Goal: Task Accomplishment & Management: Manage account settings

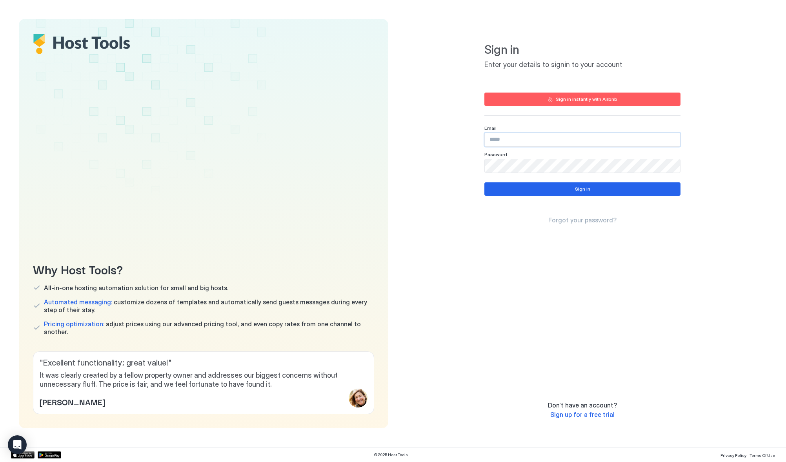
click at [534, 135] on input "Input Field" at bounding box center [582, 139] width 195 height 13
click at [545, 100] on button "Sign in instantly with Airbnb" at bounding box center [582, 99] width 196 height 13
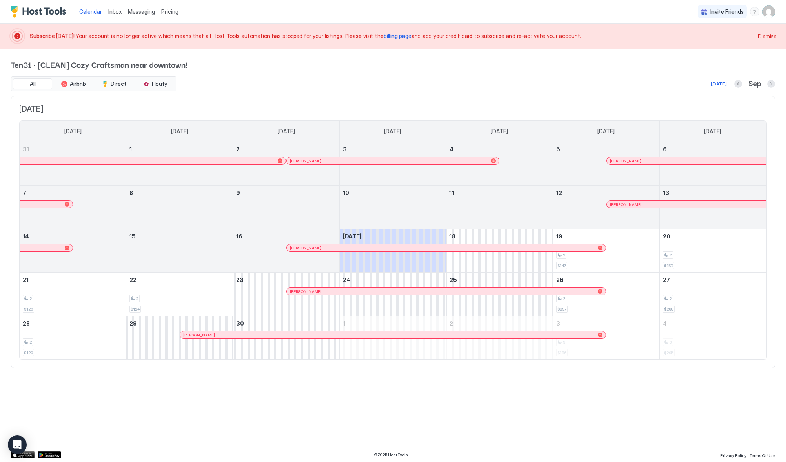
click at [383, 36] on span "billing page" at bounding box center [397, 36] width 28 height 7
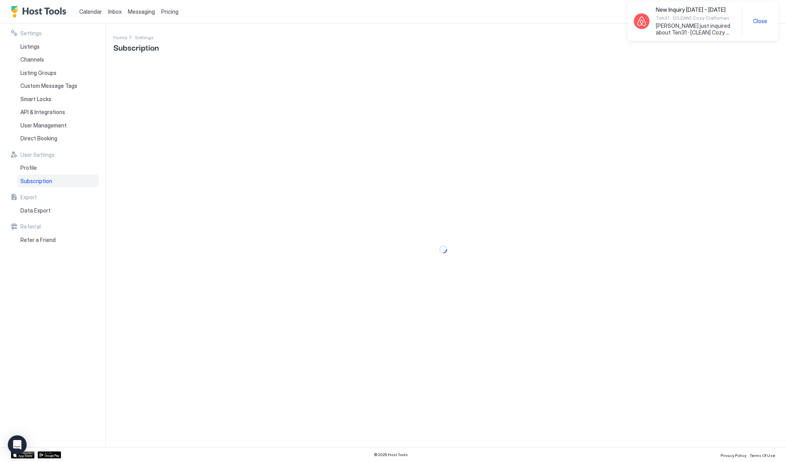
click at [754, 17] on div "New Inquiry Sep 26 - 28, 2025 Ten31 · [CLEAN] Cozy Craftsman near downtown! Adi…" at bounding box center [703, 21] width 138 height 30
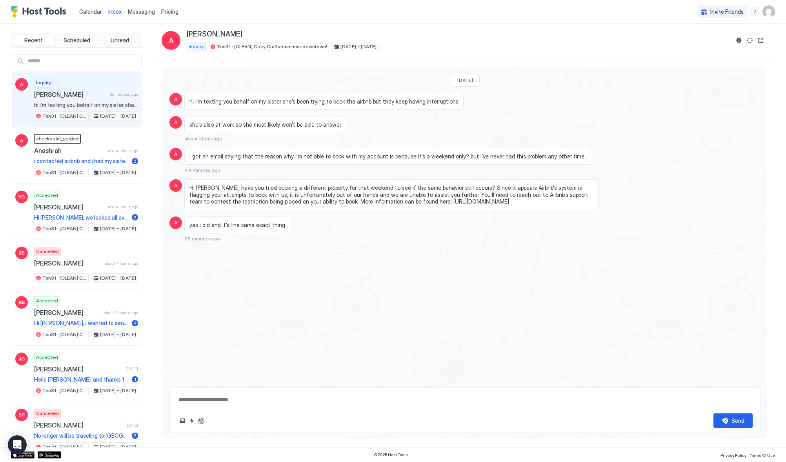
click at [46, 9] on img "Host Tools Logo" at bounding box center [40, 12] width 59 height 12
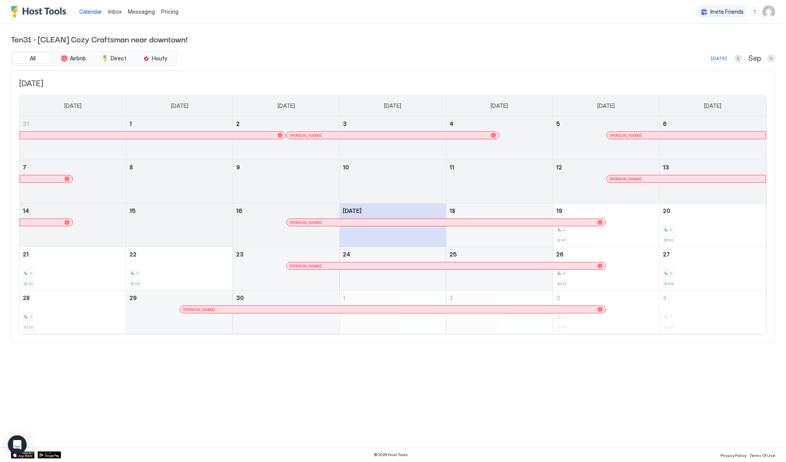
drag, startPoint x: 304, startPoint y: 401, endPoint x: 282, endPoint y: 380, distance: 30.5
click at [303, 397] on div "Calendar Inbox Messaging Pricing Invite Friends GH Ten31 · [CLEAN] Cozy Craftsm…" at bounding box center [393, 231] width 786 height 462
click at [333, 28] on div "Ten31 · [CLEAN] Cozy Craftsman near downtown! All Airbnb Direct Houfy Today Sep…" at bounding box center [393, 188] width 764 height 329
click at [168, 54] on button "Houfy" at bounding box center [154, 58] width 39 height 11
click at [155, 60] on span "Houfy" at bounding box center [159, 58] width 15 height 7
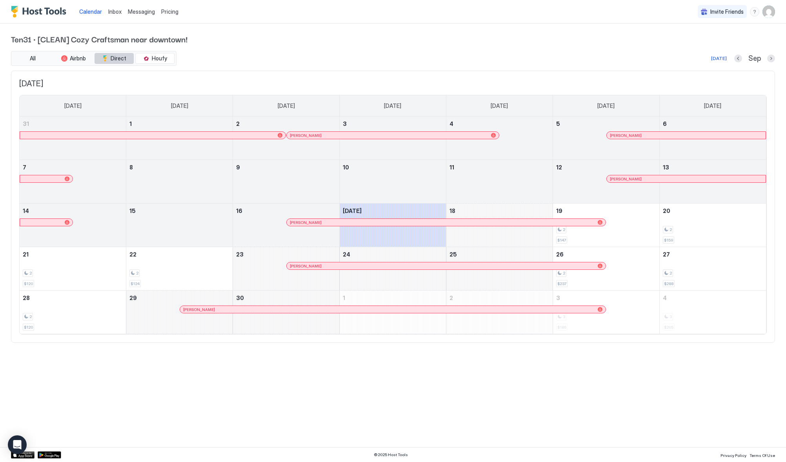
click at [110, 60] on button "Direct" at bounding box center [114, 58] width 39 height 11
click at [148, 59] on div "tab-group" at bounding box center [146, 58] width 6 height 6
click at [31, 57] on span "All" at bounding box center [33, 58] width 6 height 7
click at [173, 11] on span "Pricing" at bounding box center [169, 11] width 17 height 7
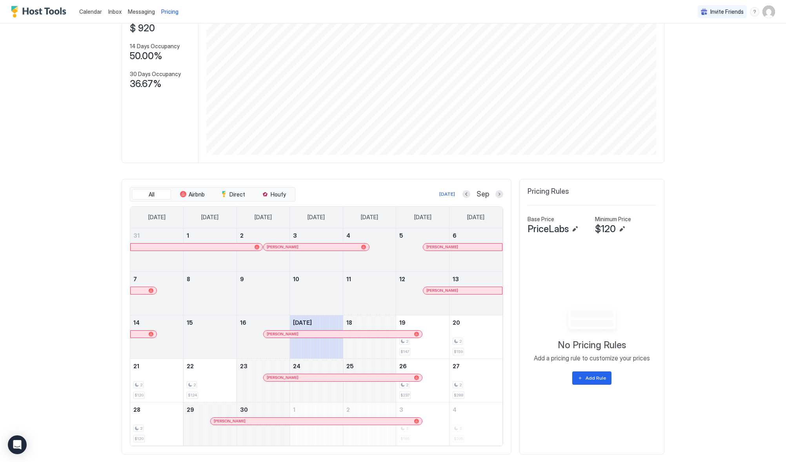
scroll to position [99, 0]
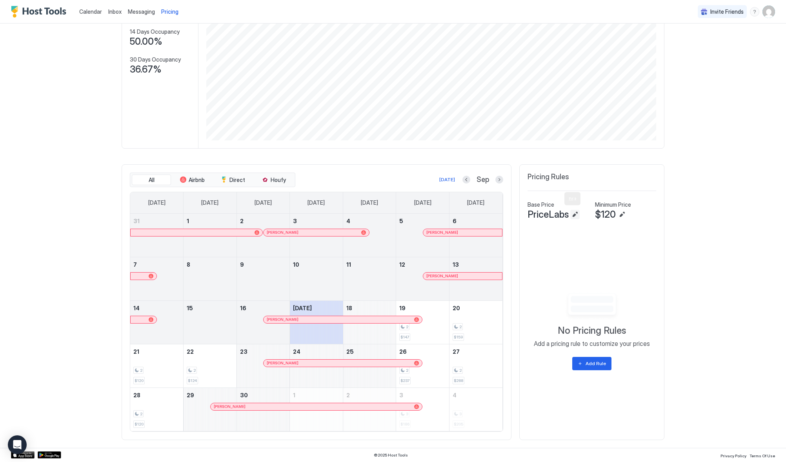
click at [572, 216] on button "Edit" at bounding box center [574, 214] width 9 height 9
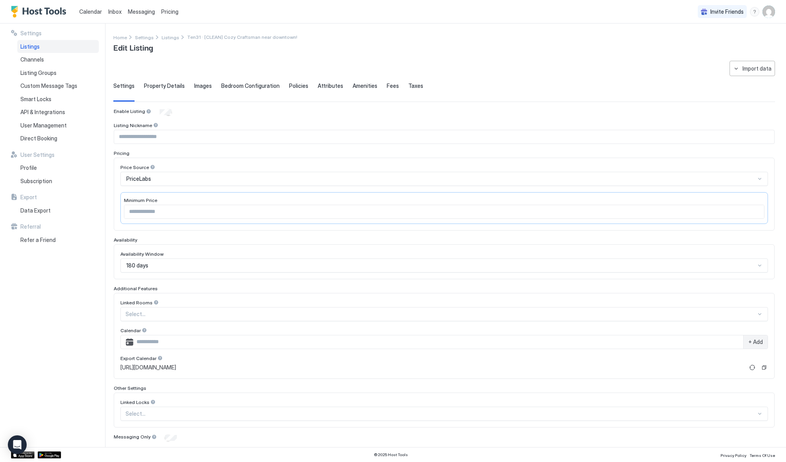
click at [158, 85] on span "Property Details" at bounding box center [164, 85] width 41 height 7
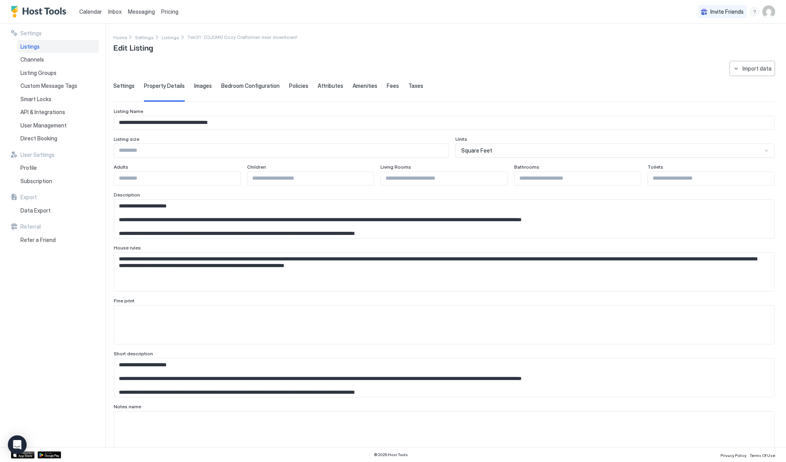
click at [202, 88] on span "Images" at bounding box center [203, 85] width 18 height 7
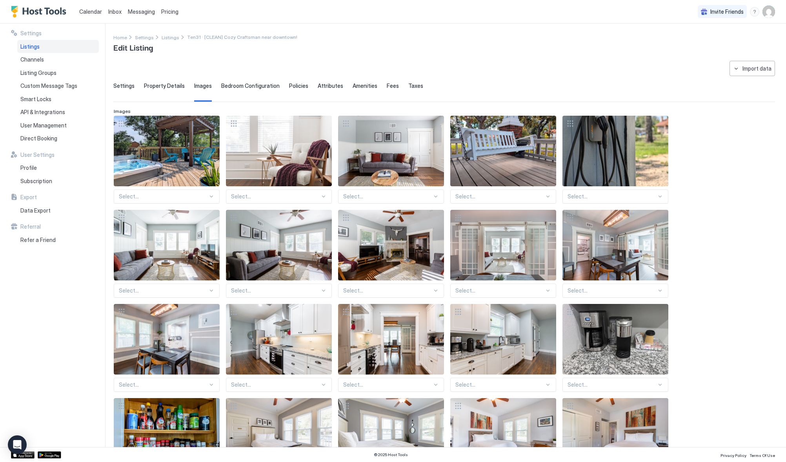
click at [234, 86] on span "Bedroom Configuration" at bounding box center [250, 85] width 58 height 7
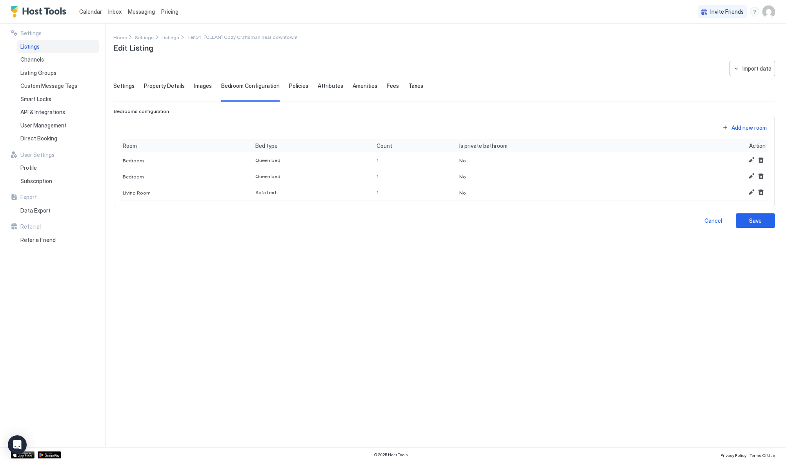
click at [290, 85] on span "Policies" at bounding box center [298, 85] width 19 height 7
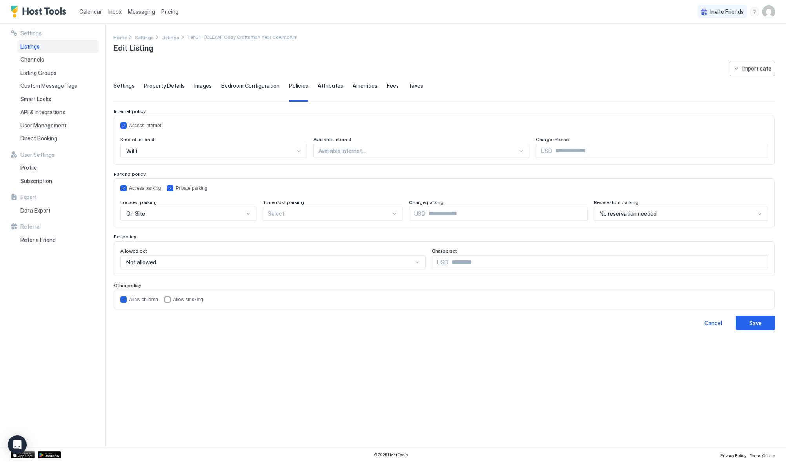
click at [333, 85] on span "Attributes" at bounding box center [330, 85] width 25 height 7
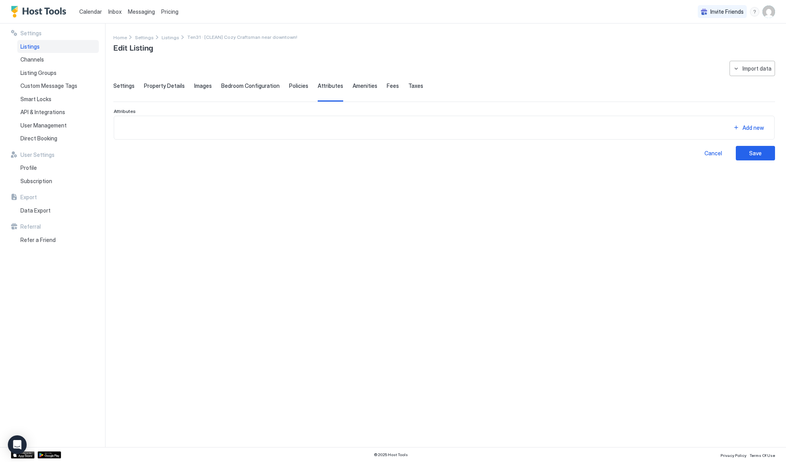
click at [358, 84] on span "Amenities" at bounding box center [365, 85] width 25 height 7
click at [387, 83] on span "Fees" at bounding box center [393, 85] width 12 height 7
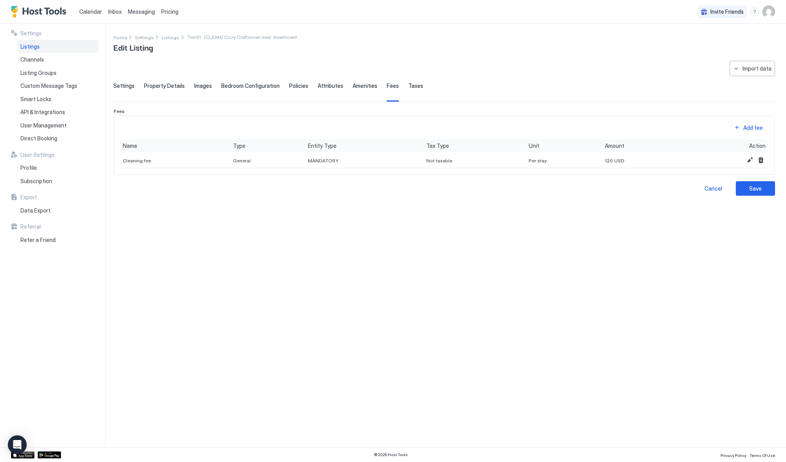
click at [408, 83] on span "Taxes" at bounding box center [415, 85] width 15 height 7
click at [40, 62] on span "Channels" at bounding box center [32, 59] width 24 height 7
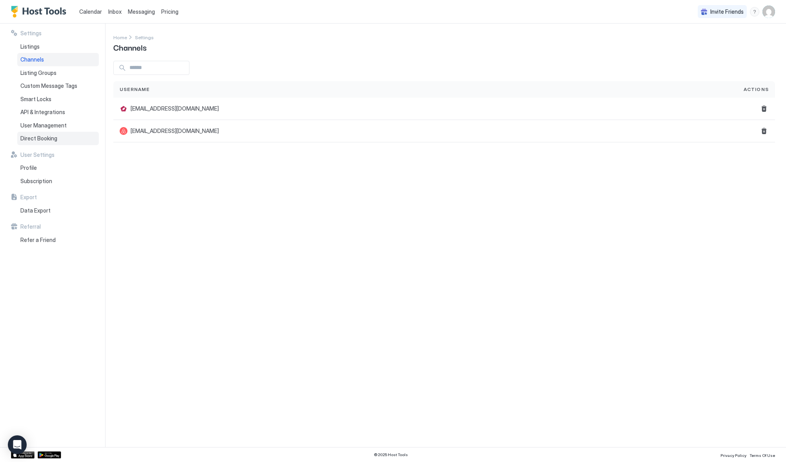
click at [29, 140] on span "Direct Booking" at bounding box center [38, 138] width 37 height 7
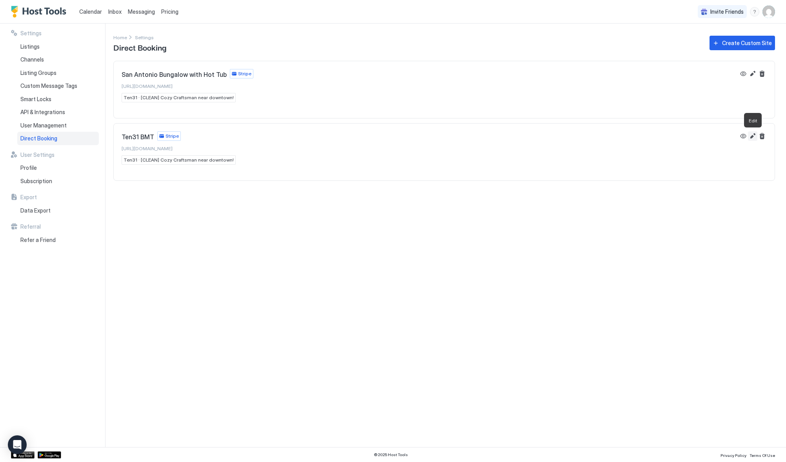
click at [754, 134] on button "Edit" at bounding box center [752, 135] width 9 height 9
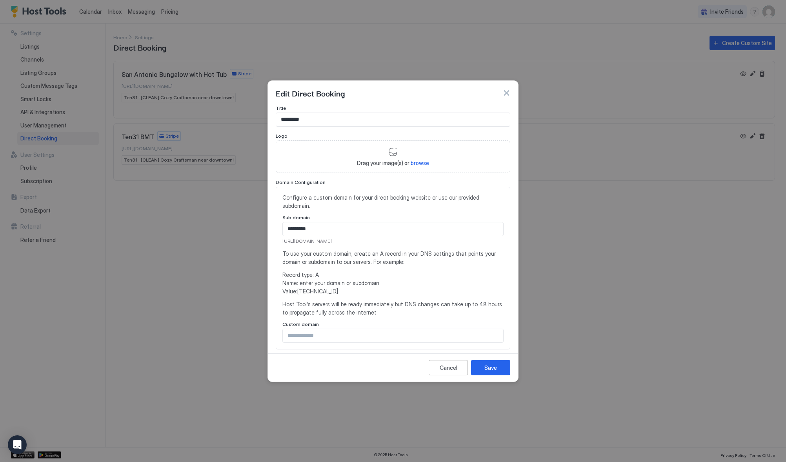
click at [504, 93] on button "button" at bounding box center [506, 93] width 8 height 8
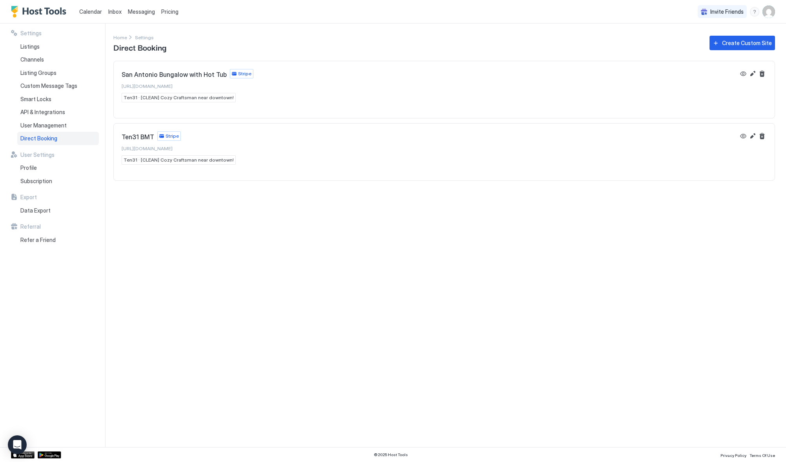
click at [307, 251] on div "Settings Home Settings Direct Booking Create Custom Site [GEOGRAPHIC_DATA] Bung…" at bounding box center [449, 235] width 672 height 423
click at [40, 119] on div "User Management" at bounding box center [58, 125] width 82 height 13
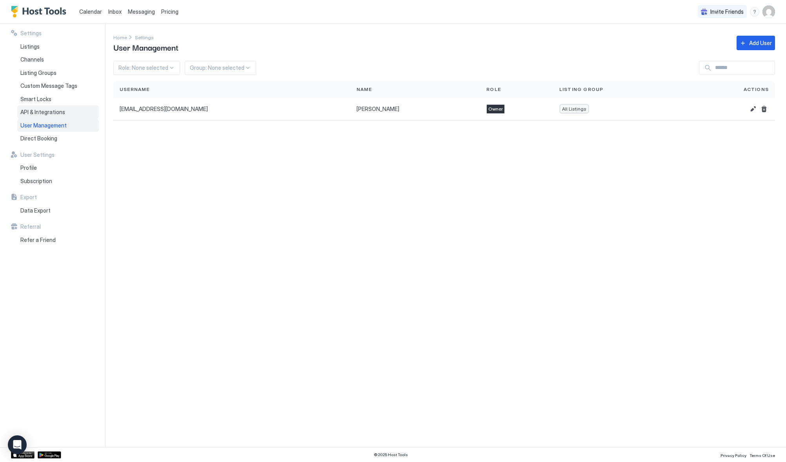
click at [33, 110] on span "API & Integrations" at bounding box center [42, 112] width 45 height 7
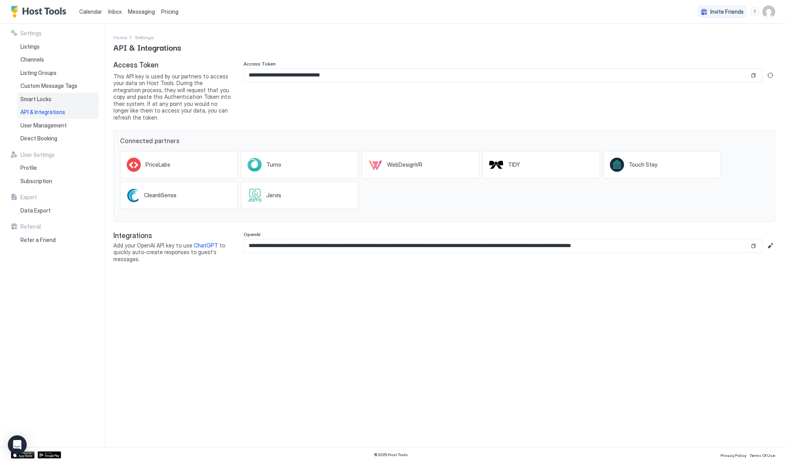
click at [39, 99] on span "Smart Locks" at bounding box center [35, 99] width 31 height 7
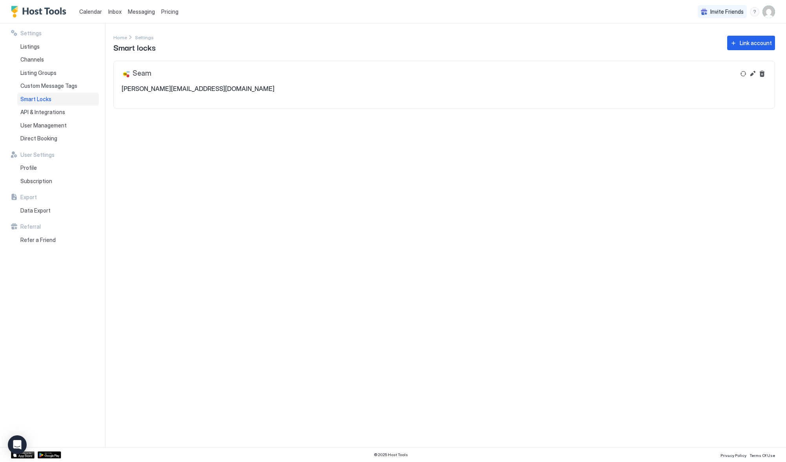
click at [164, 89] on span "[PERSON_NAME][EMAIL_ADDRESS][DOMAIN_NAME]" at bounding box center [198, 89] width 153 height 8
click at [47, 86] on span "Custom Message Tags" at bounding box center [48, 85] width 57 height 7
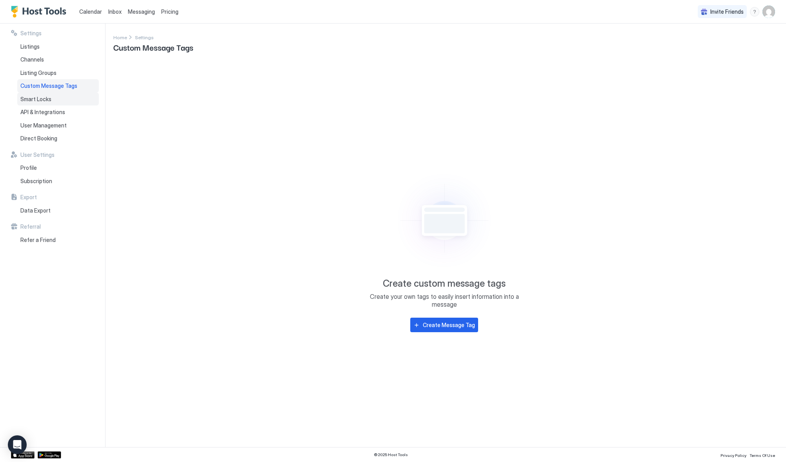
click at [30, 103] on div "Smart Locks" at bounding box center [58, 99] width 82 height 13
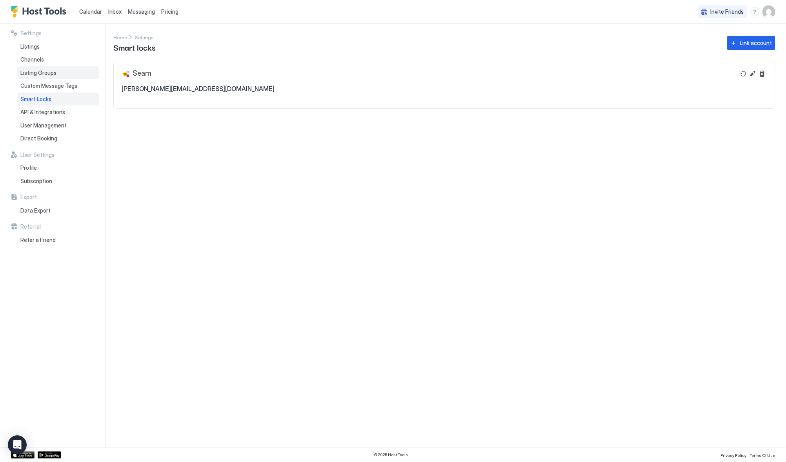
click at [46, 76] on div "Listing Groups" at bounding box center [58, 72] width 82 height 13
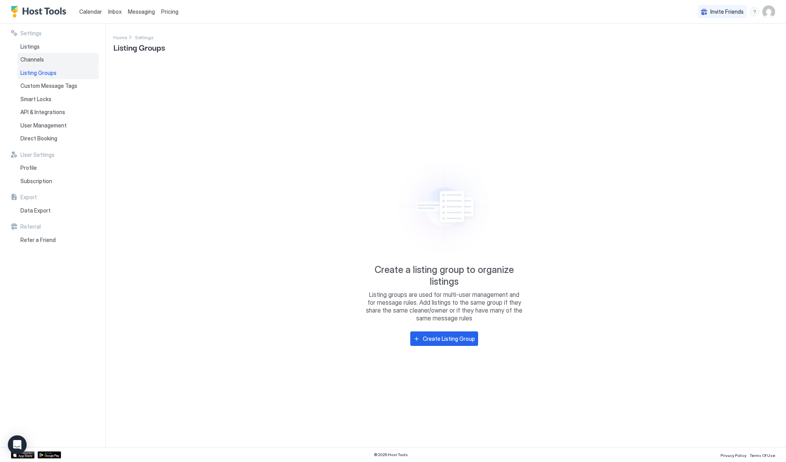
click at [39, 63] on div "Channels" at bounding box center [58, 59] width 82 height 13
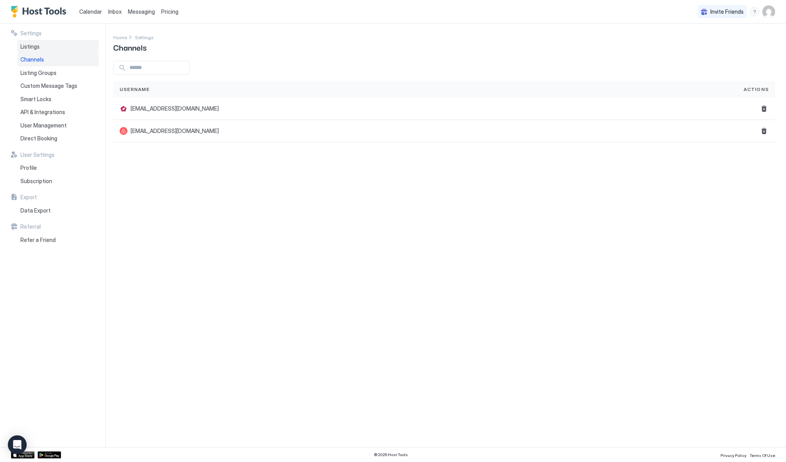
click at [36, 46] on span "Listings" at bounding box center [29, 46] width 19 height 7
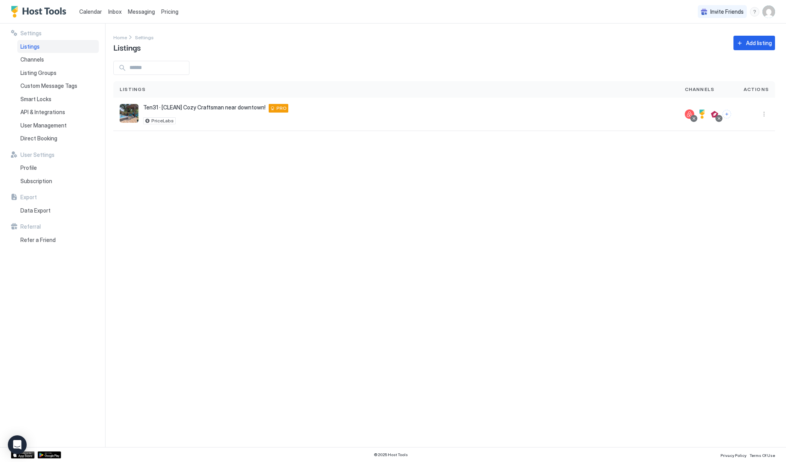
click at [372, 274] on div "Settings Home Settings Listings Add listing Listings Channels Actions Ten31 · […" at bounding box center [449, 235] width 672 height 423
click at [84, 14] on span "Calendar" at bounding box center [90, 11] width 23 height 7
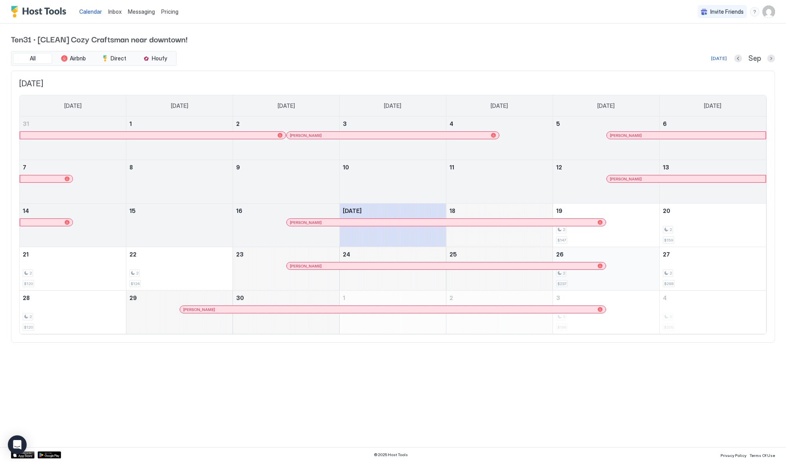
click at [621, 276] on div "2" at bounding box center [606, 272] width 100 height 7
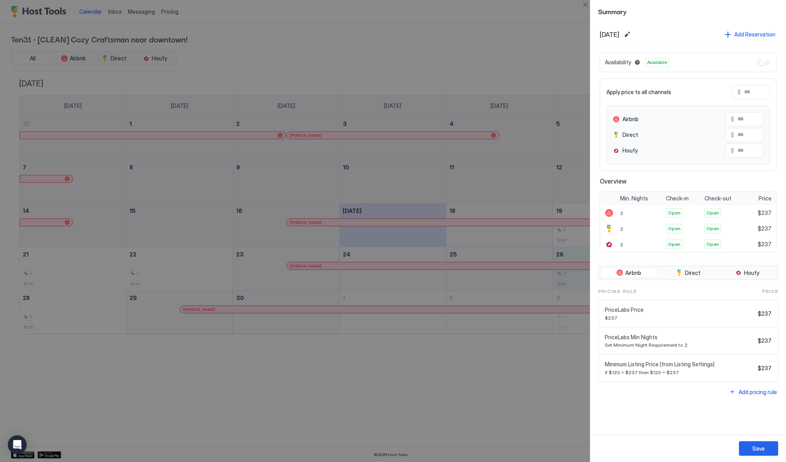
click at [549, 56] on div at bounding box center [393, 231] width 786 height 462
click at [322, 56] on div at bounding box center [393, 231] width 786 height 462
click at [541, 18] on div at bounding box center [393, 231] width 786 height 462
click at [581, 5] on button "Close" at bounding box center [584, 4] width 9 height 9
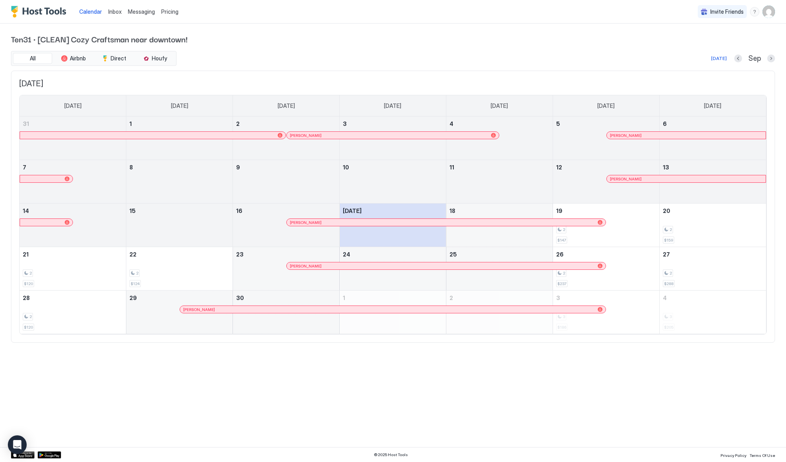
click at [149, 14] on span "Messaging" at bounding box center [141, 11] width 27 height 7
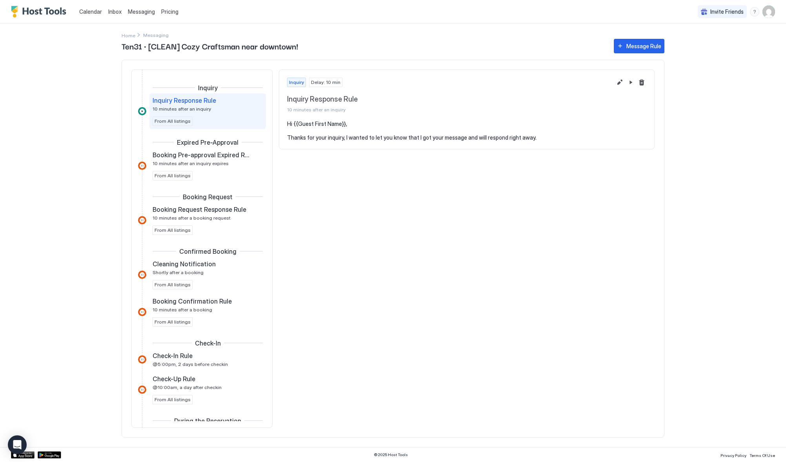
click at [416, 273] on div "Inquiry Delay: 10 min Inquiry Response Rule 10 minutes after an inquiry Hi {{Gu…" at bounding box center [467, 248] width 376 height 358
click at [147, 35] on span "Messaging" at bounding box center [155, 35] width 25 height 6
click at [128, 37] on div "Ten31 · [CLEAN] Cozy Craftsman near downtown! Message Rule Inquiry Inquiry Resp…" at bounding box center [393, 242] width 543 height 410
click at [128, 35] on span "Home" at bounding box center [129, 36] width 14 height 6
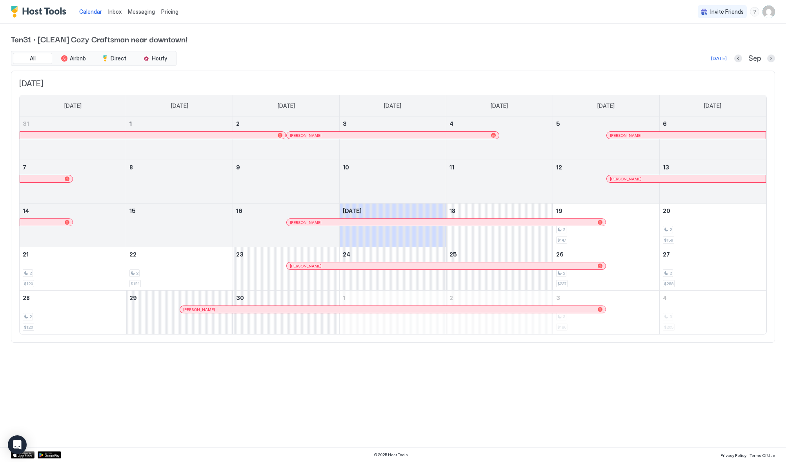
click at [142, 14] on span "Messaging" at bounding box center [141, 11] width 27 height 7
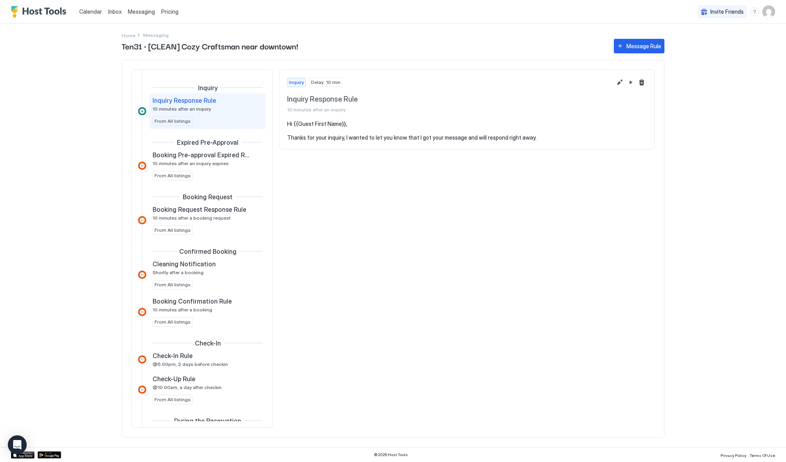
click at [140, 111] on div at bounding box center [142, 111] width 8 height 8
click at [420, 167] on div "Inquiry Delay: 10 min Inquiry Response Rule 10 minutes after an inquiry Hi {{Gu…" at bounding box center [467, 248] width 376 height 358
click at [91, 10] on span "Calendar" at bounding box center [90, 11] width 23 height 7
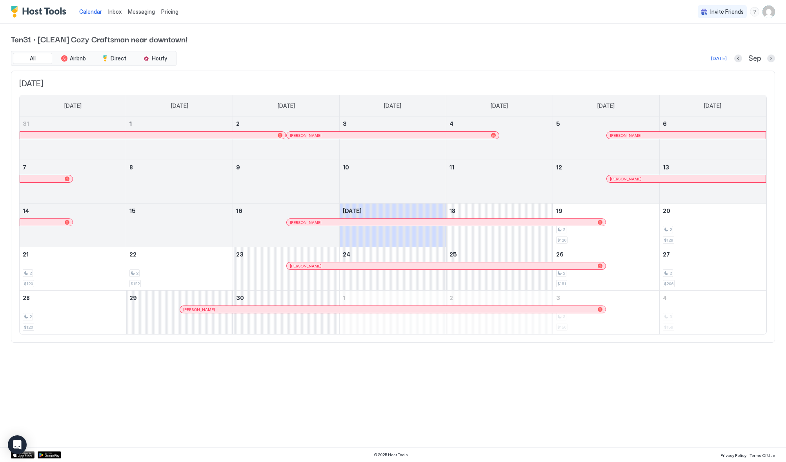
drag, startPoint x: 361, startPoint y: 67, endPoint x: 379, endPoint y: 70, distance: 18.2
click at [366, 69] on div "All Airbnb Direct Houfy [DATE] Sep [DATE] [DATE] [DATE] [DATE] [DATE] [DATE] [D…" at bounding box center [393, 197] width 764 height 292
click at [171, 13] on span "Pricing" at bounding box center [169, 11] width 17 height 7
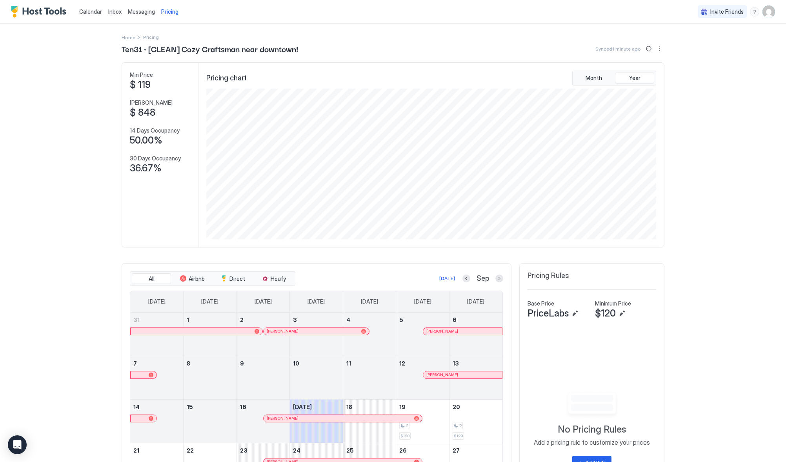
scroll to position [78, 0]
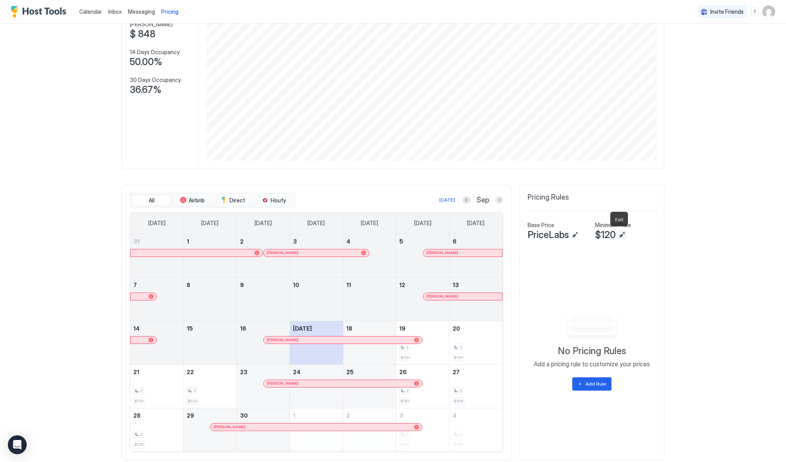
click at [619, 234] on button "Edit" at bounding box center [621, 234] width 9 height 9
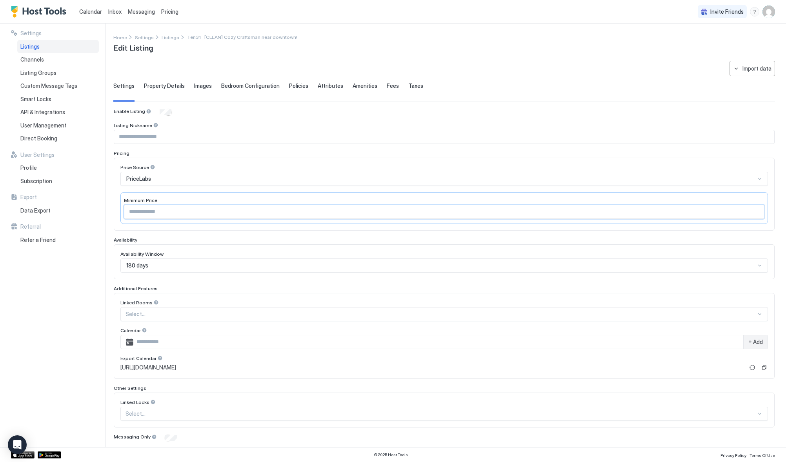
drag, startPoint x: 120, startPoint y: 202, endPoint x: 97, endPoint y: 202, distance: 23.5
click at [97, 202] on div "**********" at bounding box center [393, 235] width 786 height 423
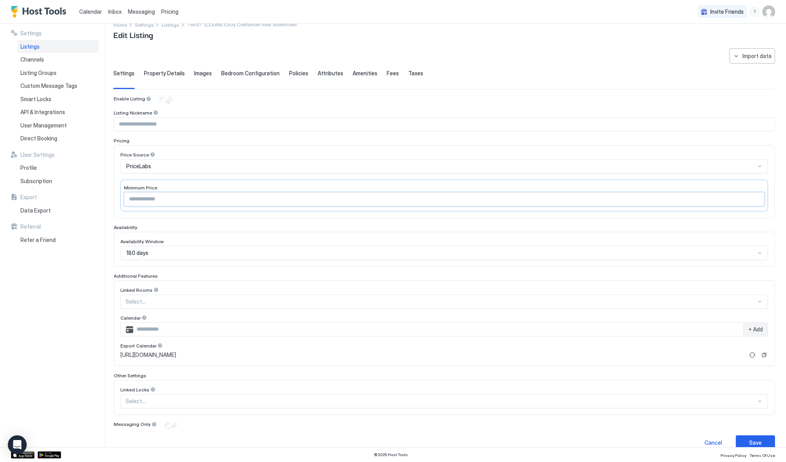
scroll to position [25, 0]
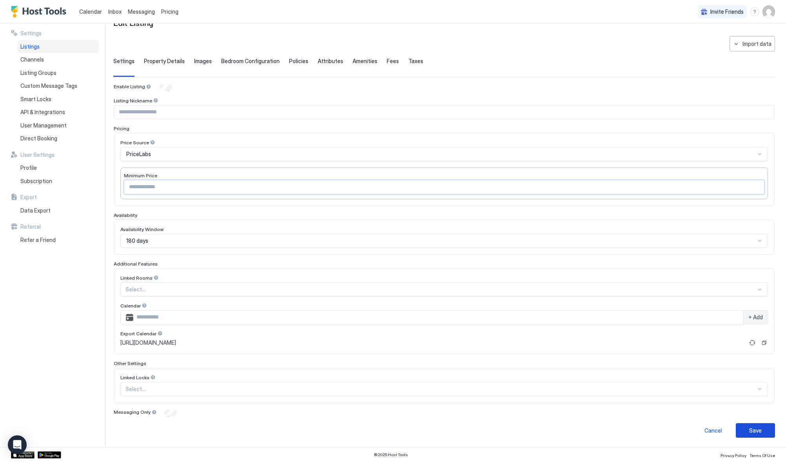
type input "***"
click at [742, 429] on button "Save" at bounding box center [755, 430] width 39 height 15
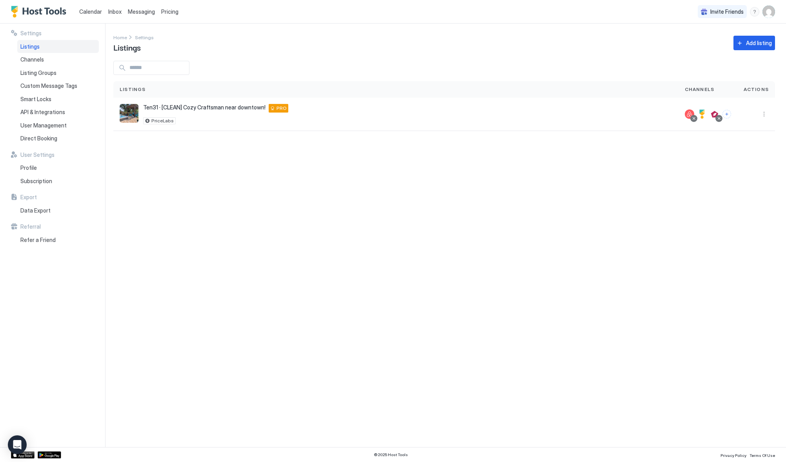
click at [329, 274] on div "Settings Home Settings Listings Add listing Listings Channels Actions Ten31 · […" at bounding box center [449, 235] width 672 height 423
drag, startPoint x: 507, startPoint y: 255, endPoint x: 499, endPoint y: 257, distance: 8.4
click at [503, 256] on div "Settings Home Settings Listings Add listing Listings Channels Actions Ten31 · […" at bounding box center [449, 235] width 672 height 423
click at [225, 250] on div "Settings Home Settings Listings Add listing Listings Channels Actions Ten31 · […" at bounding box center [449, 235] width 672 height 423
click at [127, 118] on img "listing image" at bounding box center [129, 113] width 19 height 19
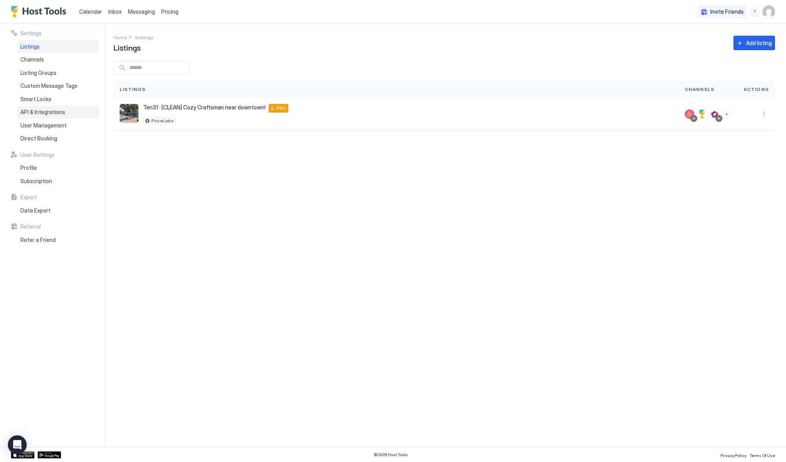
click at [28, 111] on span "API & Integrations" at bounding box center [42, 112] width 45 height 7
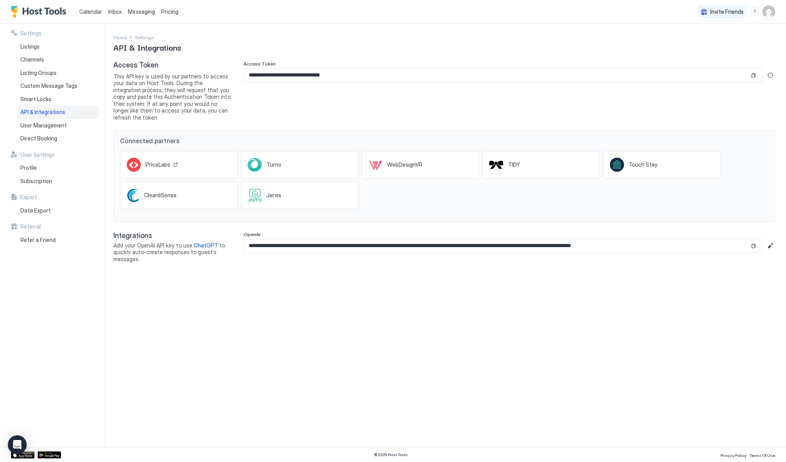
click at [163, 158] on div "PriceLabs" at bounding box center [152, 165] width 51 height 14
click at [29, 60] on span "Channels" at bounding box center [32, 59] width 24 height 7
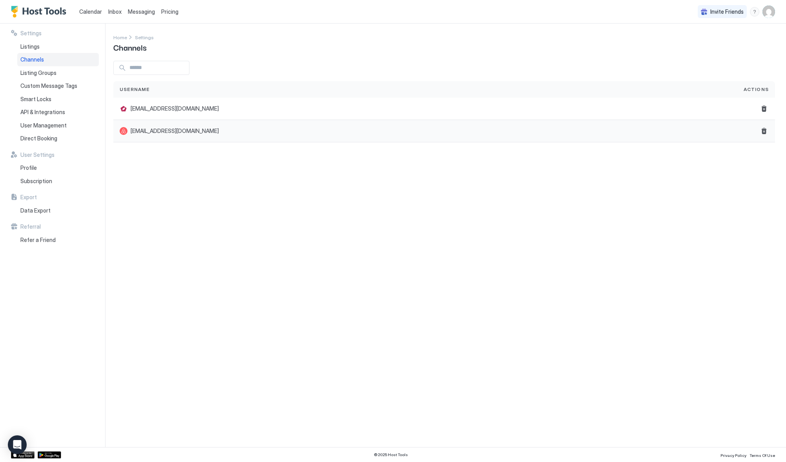
click at [147, 134] on span "[EMAIL_ADDRESS][DOMAIN_NAME]" at bounding box center [175, 130] width 88 height 7
click at [26, 48] on span "Listings" at bounding box center [29, 46] width 19 height 7
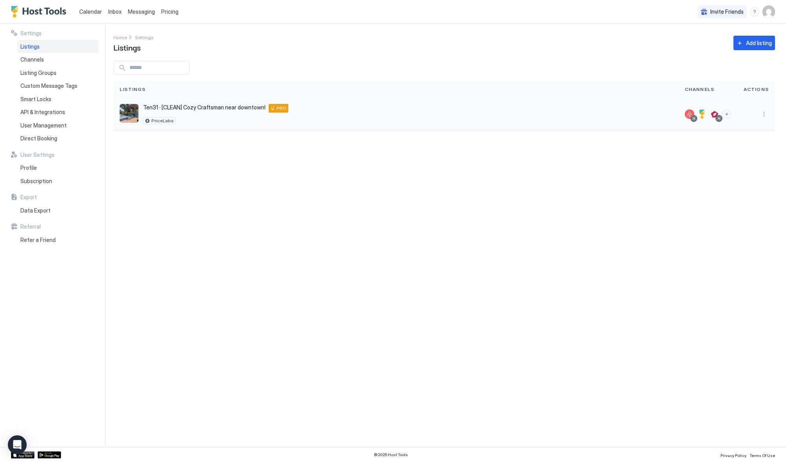
click at [158, 107] on span "Ten31 · [CLEAN] Cozy Craftsman near downtown!" at bounding box center [204, 107] width 122 height 7
click at [766, 115] on button "More options" at bounding box center [763, 113] width 9 height 9
click at [748, 177] on span "Airbnb Settings" at bounding box center [745, 176] width 35 height 6
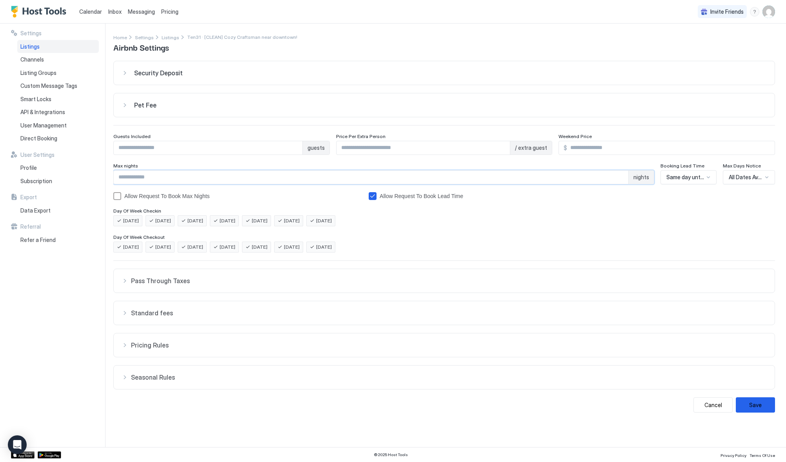
click at [140, 178] on input "***" at bounding box center [371, 177] width 514 height 13
click at [580, 222] on div "[DATE] [DATE] [DATE] [DATE] [DATE] [DATE] [DATE]" at bounding box center [444, 220] width 662 height 11
click at [150, 285] on button "Pass Through Taxes" at bounding box center [444, 281] width 661 height 24
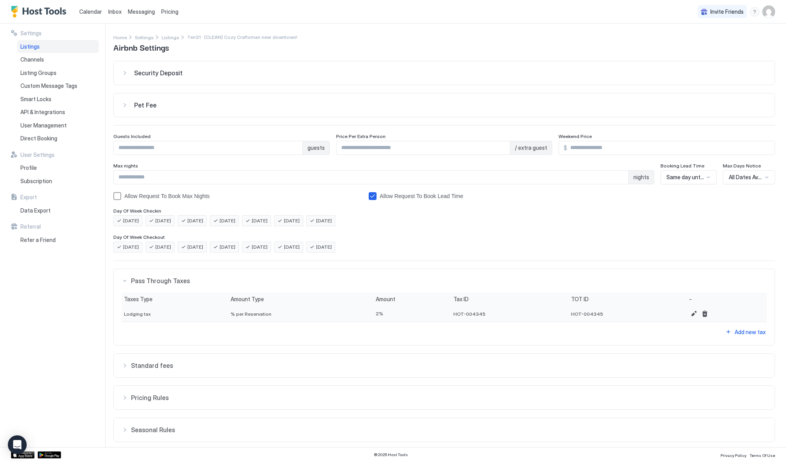
click at [144, 363] on span "Standard fees" at bounding box center [449, 366] width 636 height 8
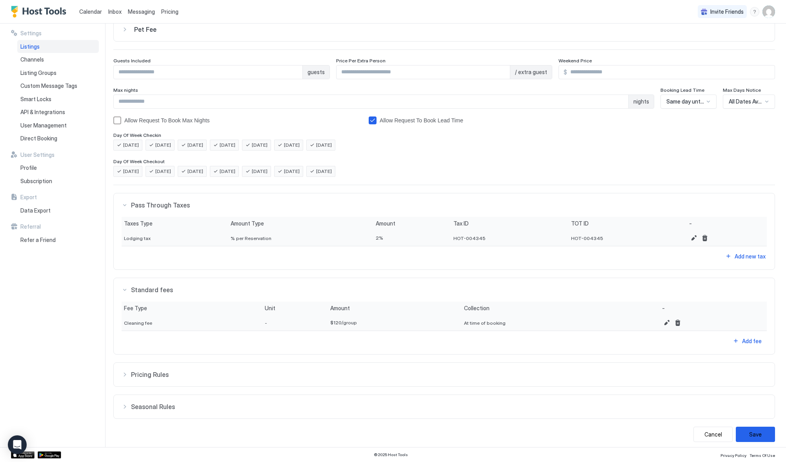
scroll to position [80, 0]
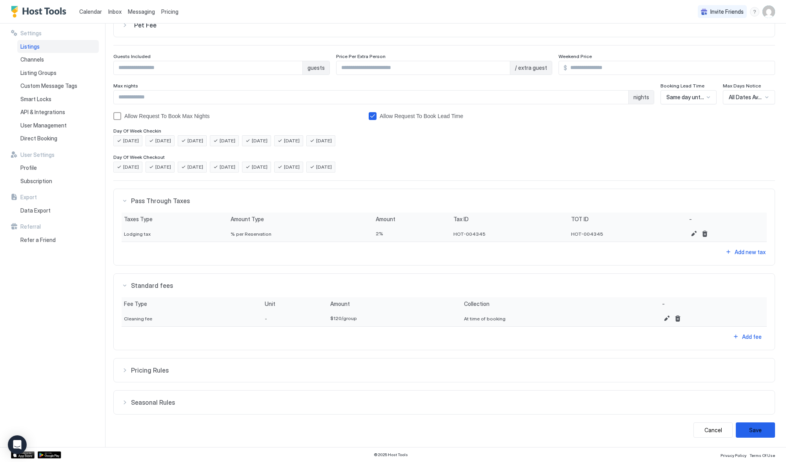
click at [131, 368] on span "Pricing Rules" at bounding box center [449, 370] width 636 height 8
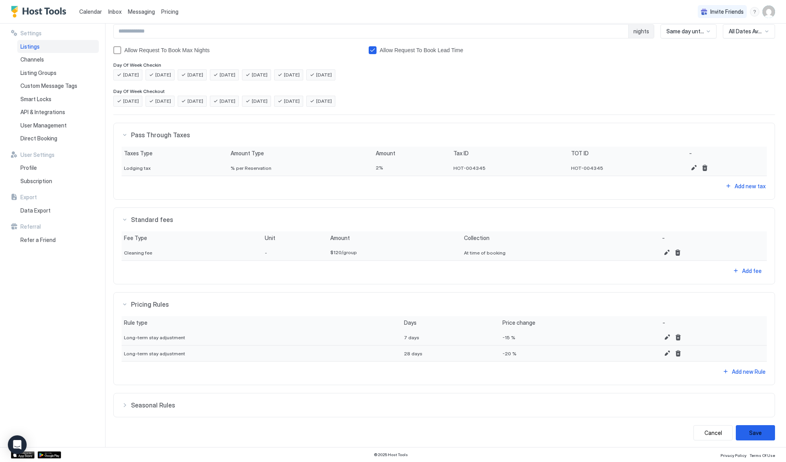
scroll to position [149, 0]
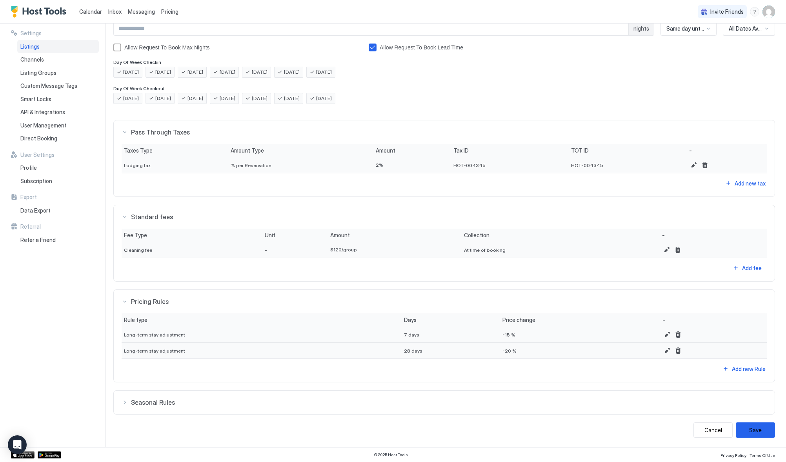
click at [134, 399] on span "Seasonal Rules" at bounding box center [449, 402] width 636 height 8
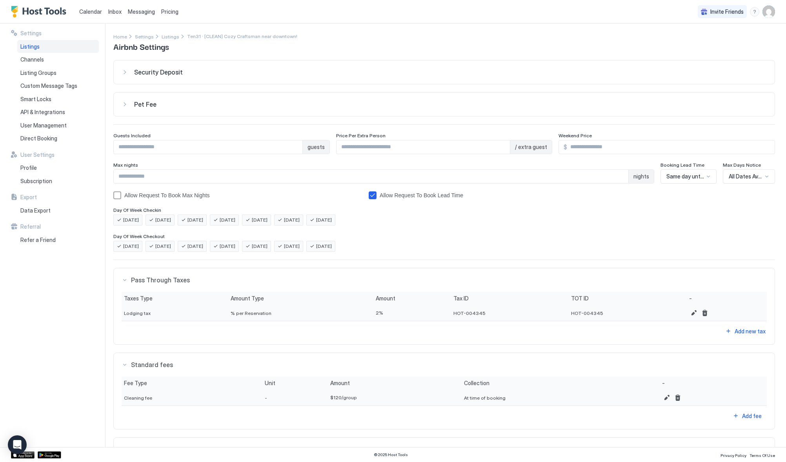
scroll to position [0, 0]
click at [152, 112] on button "Pet Fee" at bounding box center [444, 105] width 661 height 24
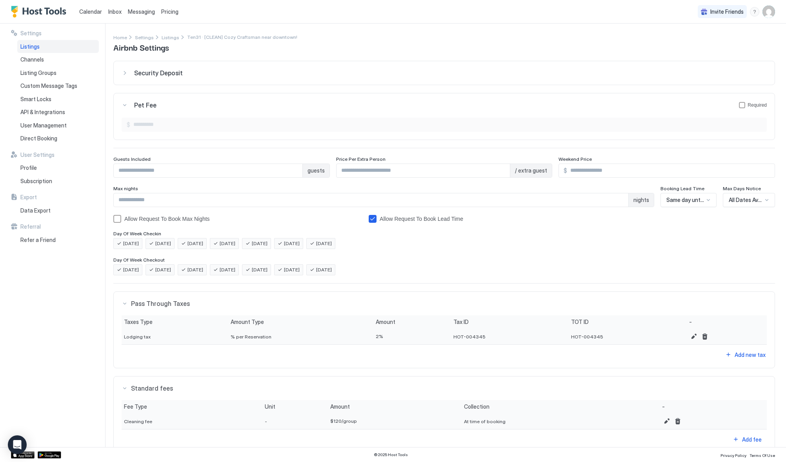
click at [153, 85] on div "Security Deposit $" at bounding box center [444, 73] width 662 height 24
click at [151, 76] on span "Security Deposit" at bounding box center [158, 73] width 49 height 8
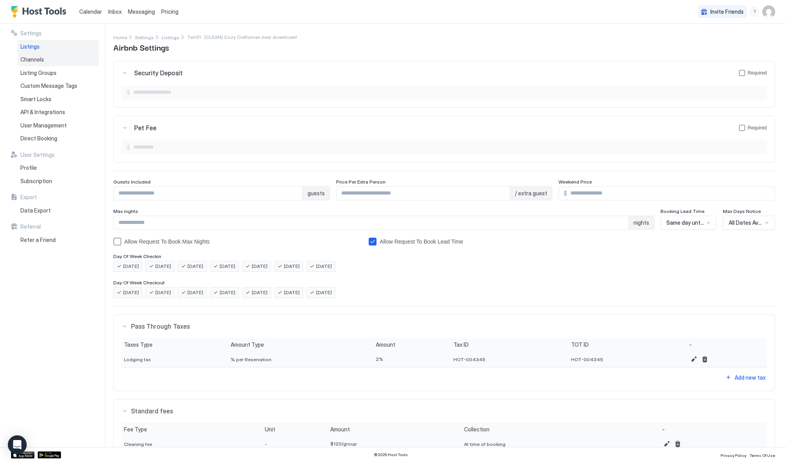
click at [25, 60] on span "Channels" at bounding box center [32, 59] width 24 height 7
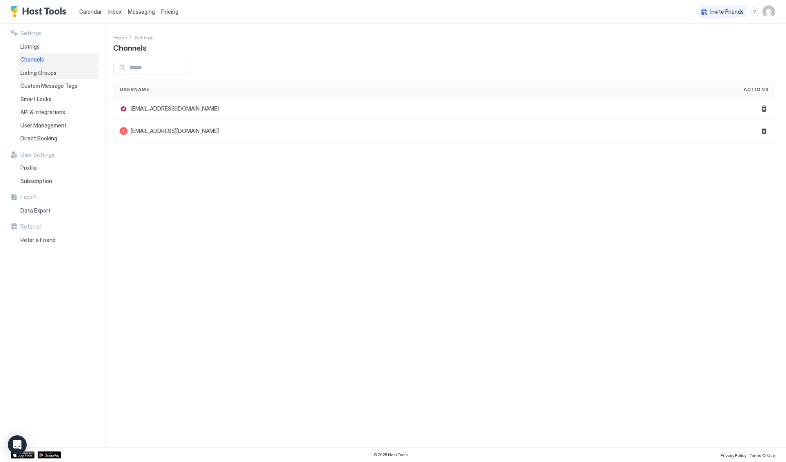
click at [43, 71] on span "Listing Groups" at bounding box center [38, 72] width 36 height 7
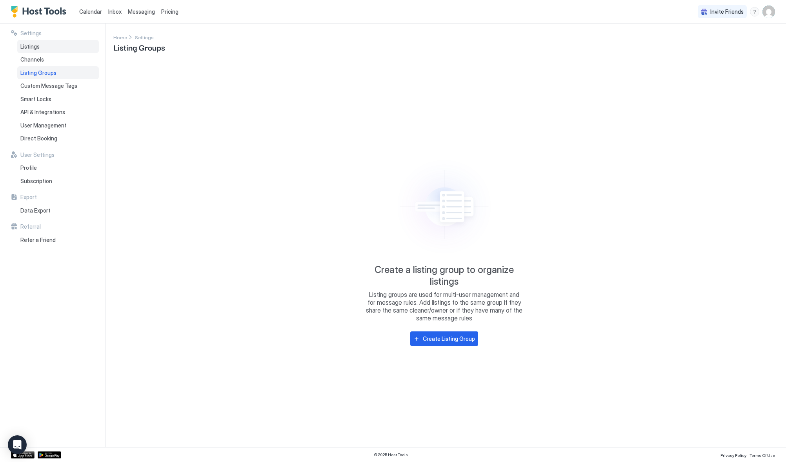
click at [46, 47] on div "Listings" at bounding box center [58, 46] width 82 height 13
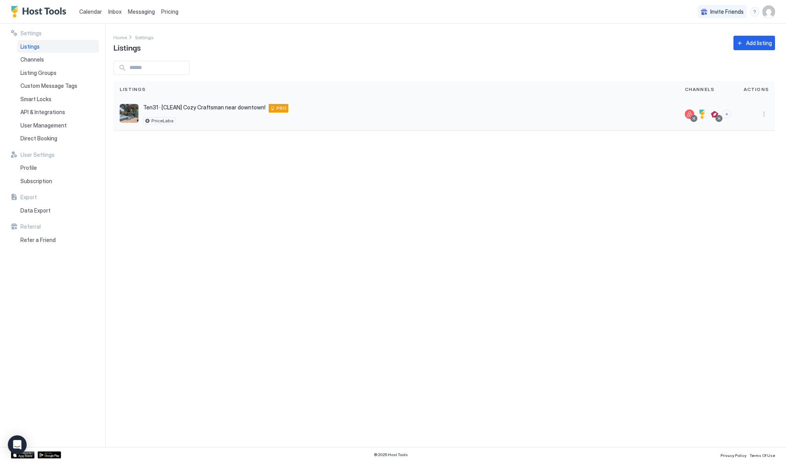
click at [216, 109] on span "Ten31 · [CLEAN] Cozy Craftsman near downtown!" at bounding box center [204, 107] width 122 height 7
click at [131, 115] on img "listing image" at bounding box center [129, 113] width 19 height 19
click at [37, 128] on span "User Management" at bounding box center [43, 125] width 46 height 7
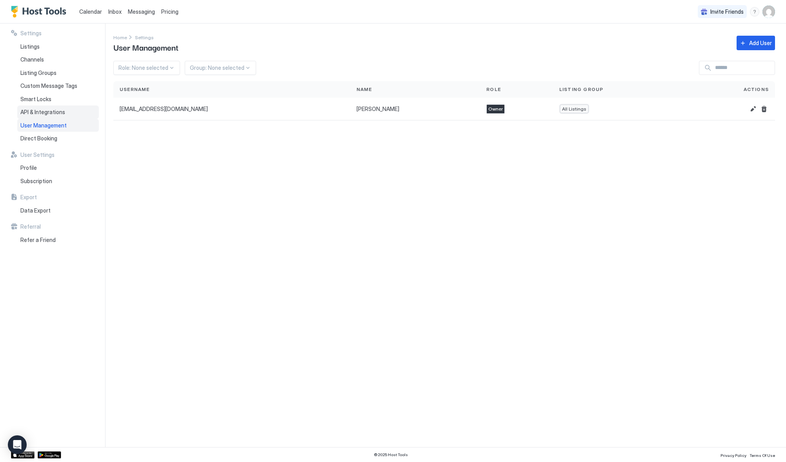
click at [43, 117] on div "API & Integrations" at bounding box center [58, 111] width 82 height 13
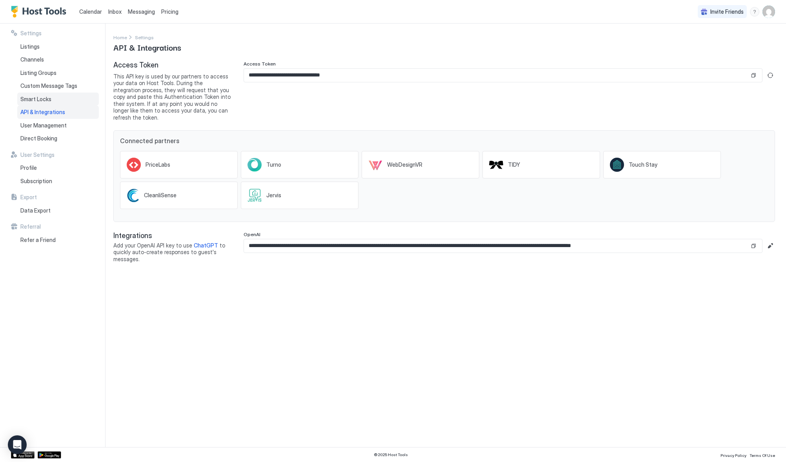
click at [48, 98] on span "Smart Locks" at bounding box center [35, 99] width 31 height 7
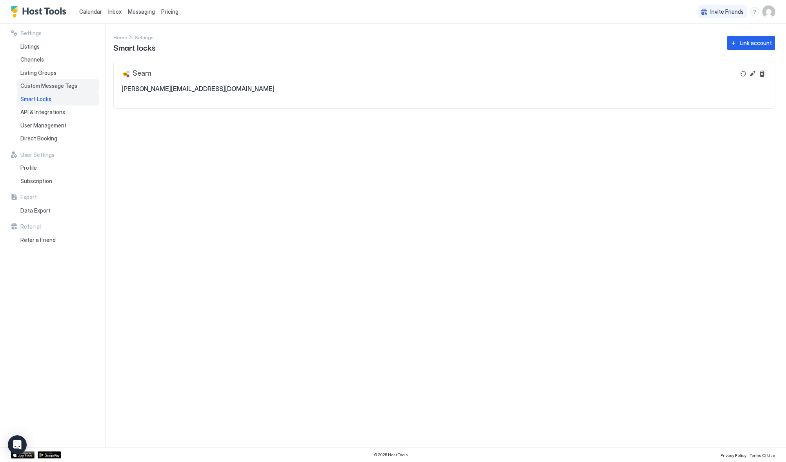
click at [56, 87] on span "Custom Message Tags" at bounding box center [48, 85] width 57 height 7
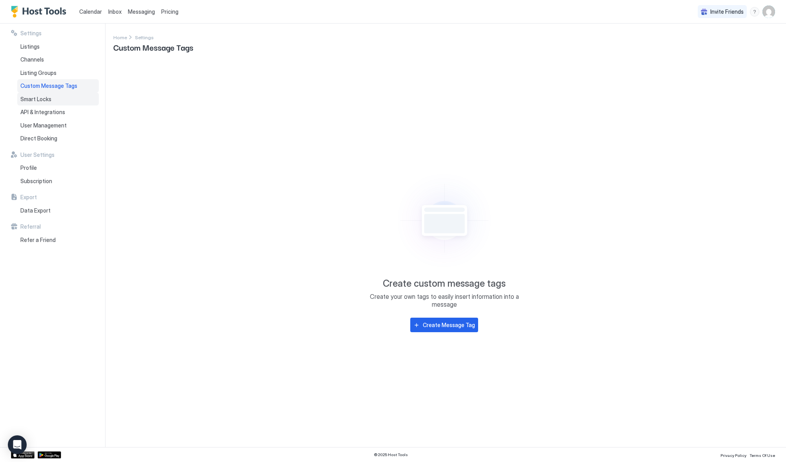
click at [40, 104] on div "Smart Locks" at bounding box center [58, 99] width 82 height 13
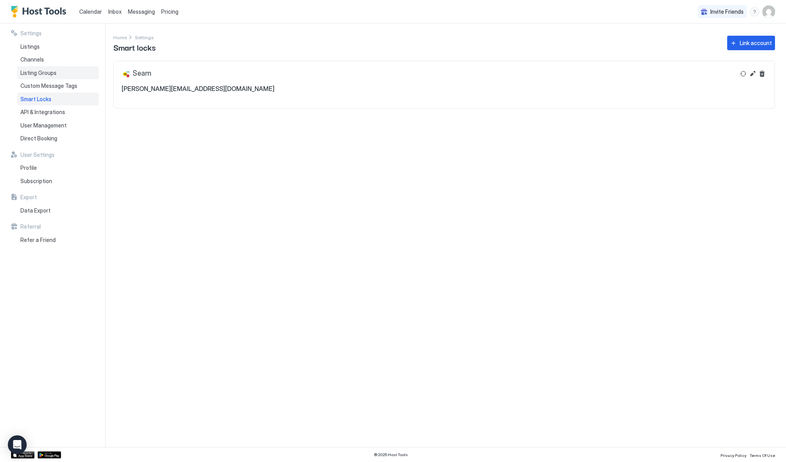
click at [44, 72] on span "Listing Groups" at bounding box center [38, 72] width 36 height 7
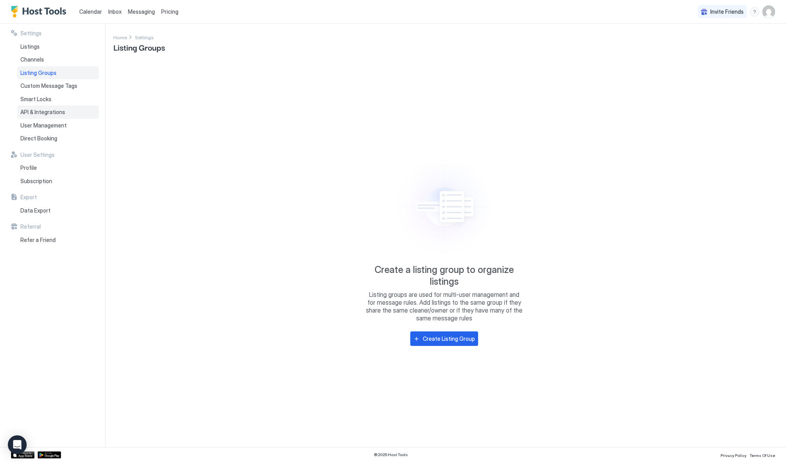
click at [38, 117] on div "API & Integrations" at bounding box center [58, 111] width 82 height 13
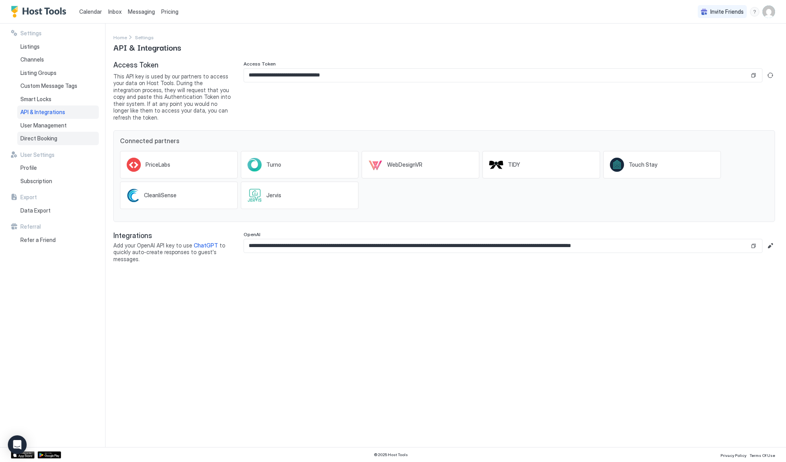
click at [45, 138] on span "Direct Booking" at bounding box center [38, 138] width 37 height 7
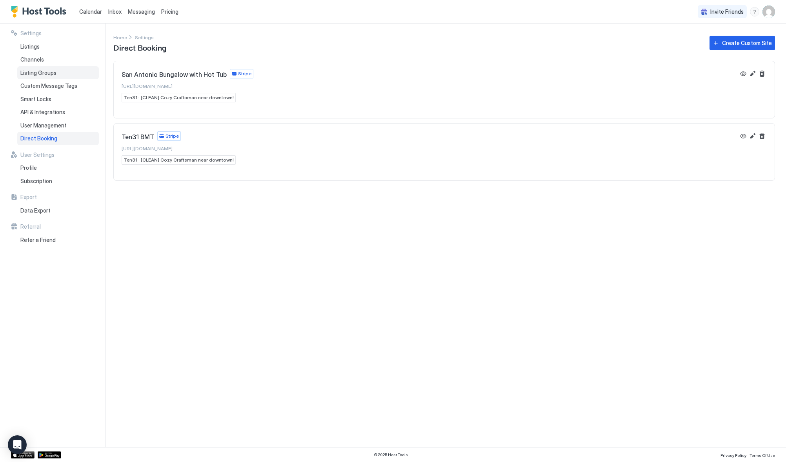
click at [46, 76] on span "Listing Groups" at bounding box center [38, 72] width 36 height 7
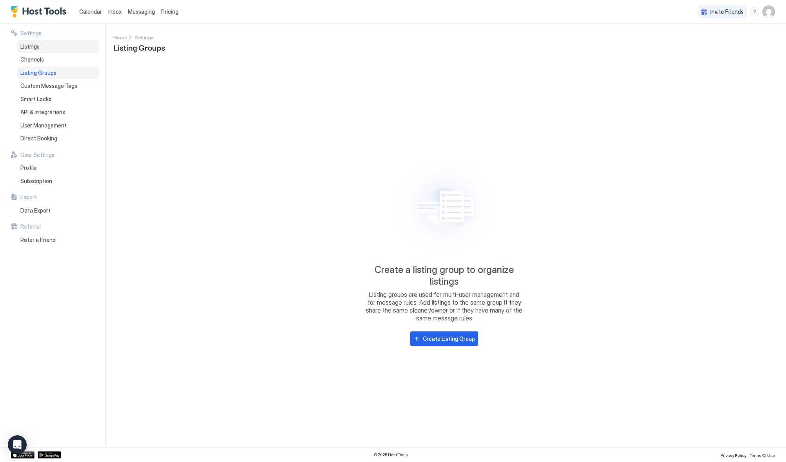
click at [45, 52] on div "Listings" at bounding box center [58, 46] width 82 height 13
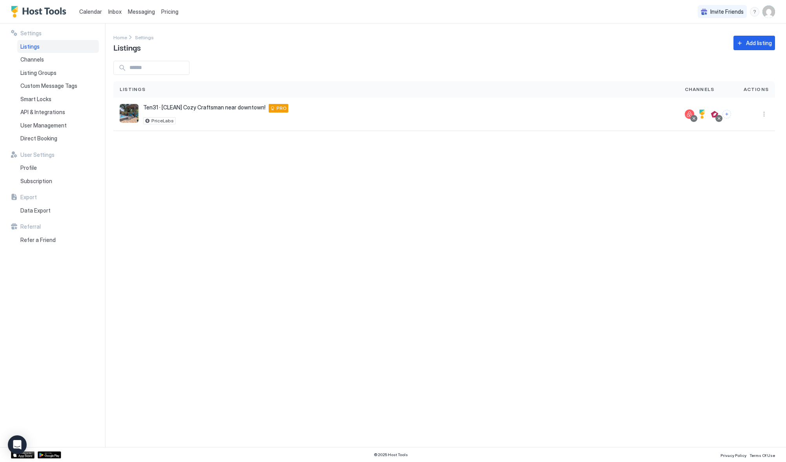
click at [395, 258] on div "Settings Home Settings Listings Add listing Listings Channels Actions Ten31 · […" at bounding box center [449, 235] width 672 height 423
click at [143, 4] on button "Messaging" at bounding box center [141, 11] width 33 height 23
click at [141, 12] on span "Messaging" at bounding box center [141, 11] width 27 height 7
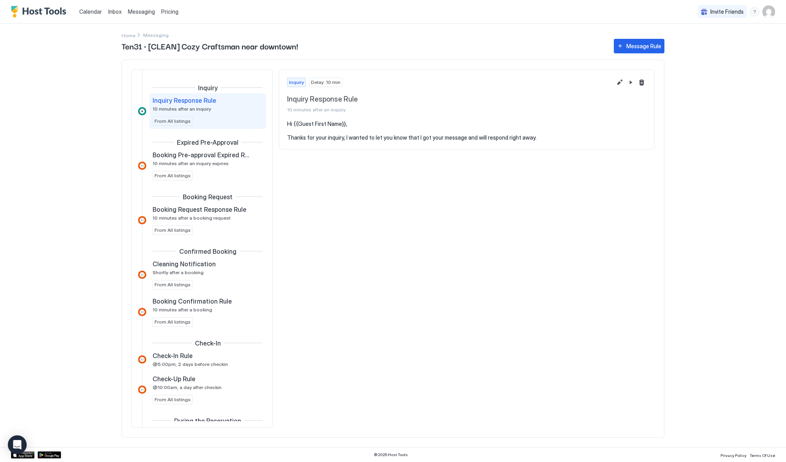
click at [168, 9] on span "Pricing" at bounding box center [169, 11] width 17 height 7
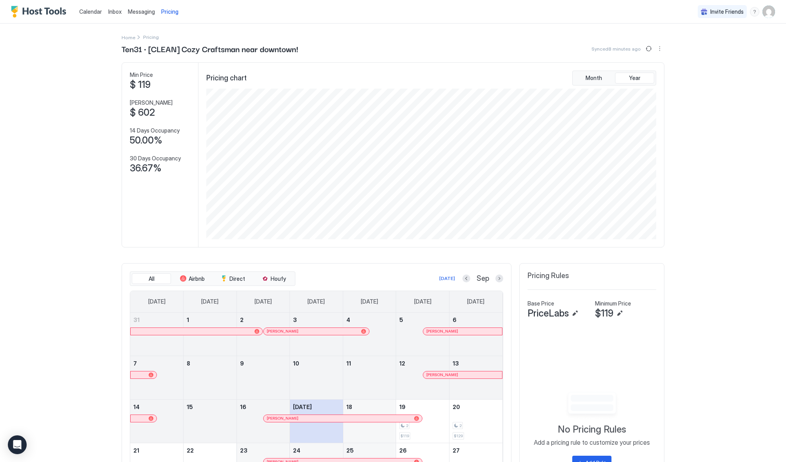
click at [145, 3] on button "Messaging" at bounding box center [141, 11] width 33 height 23
click at [140, 11] on span "Messaging" at bounding box center [141, 11] width 27 height 7
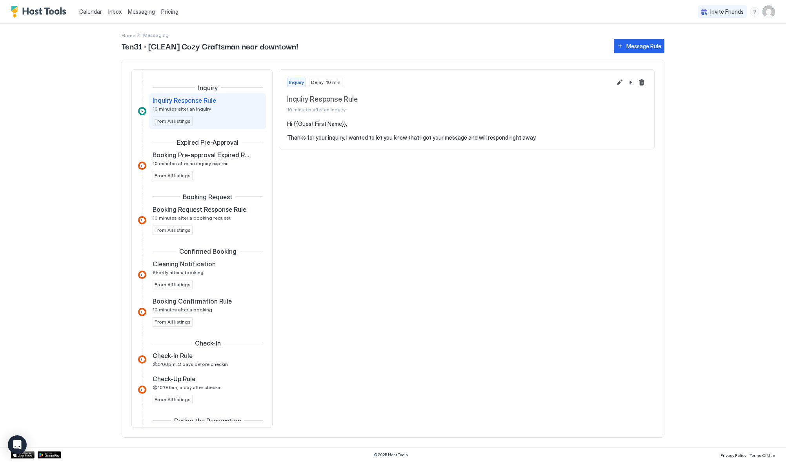
click at [97, 16] on div "Calendar" at bounding box center [90, 11] width 29 height 15
click at [96, 13] on span "Calendar" at bounding box center [90, 11] width 23 height 7
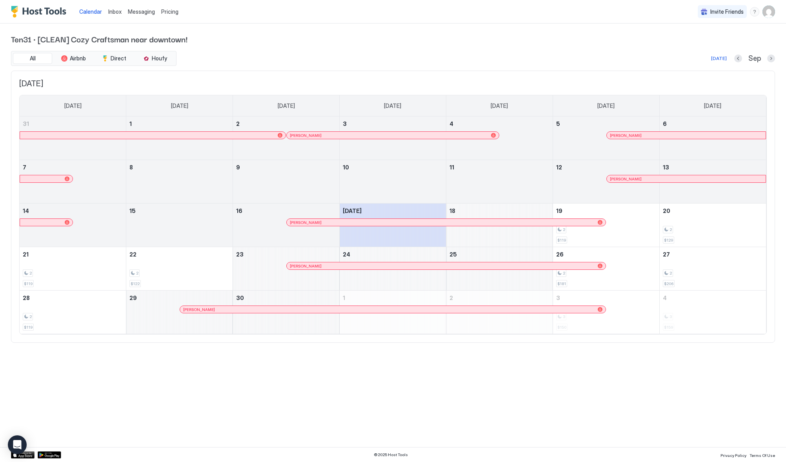
drag, startPoint x: 174, startPoint y: 399, endPoint x: 167, endPoint y: 394, distance: 8.6
click at [174, 398] on div "Calendar Inbox Messaging Pricing Invite Friends GH Ten31 · [CLEAN] Cozy Craftsm…" at bounding box center [393, 231] width 786 height 462
click at [138, 13] on span "Messaging" at bounding box center [141, 11] width 27 height 7
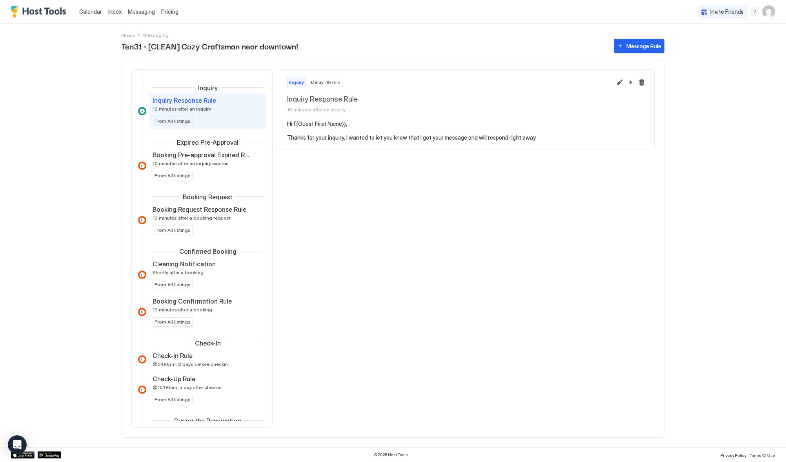
click at [115, 8] on span "Inbox" at bounding box center [114, 11] width 13 height 7
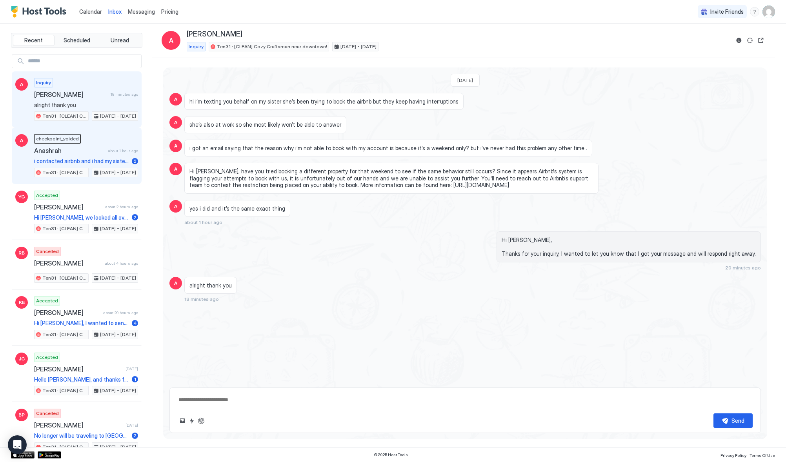
click at [79, 149] on span "Anashrah" at bounding box center [69, 151] width 71 height 8
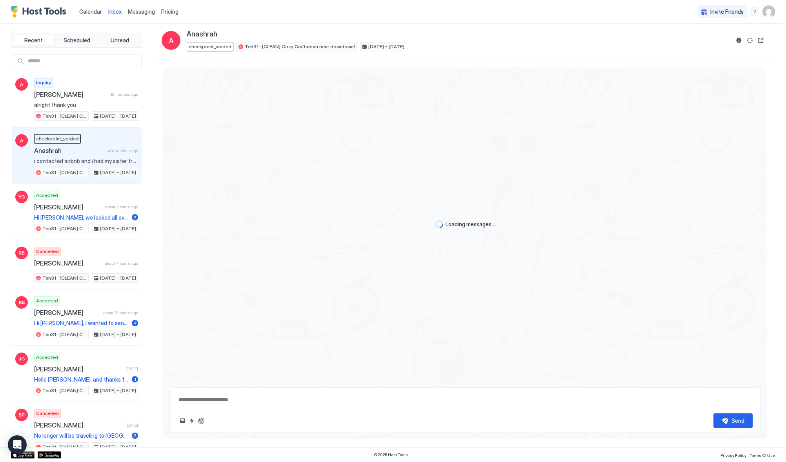
scroll to position [153, 0]
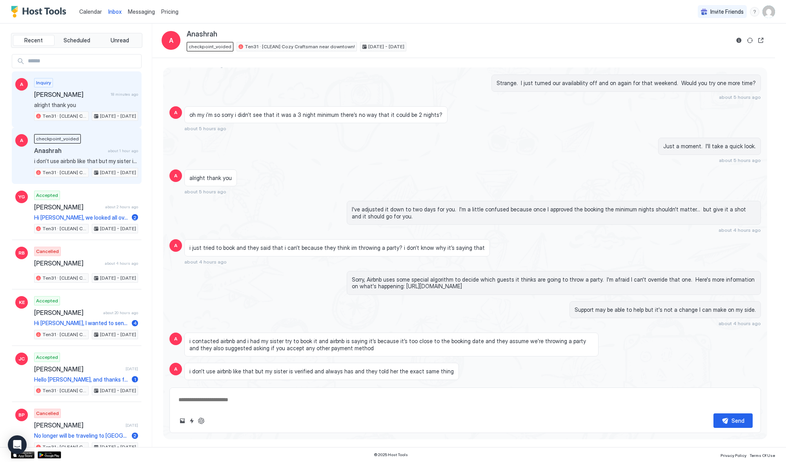
click at [52, 96] on span "[PERSON_NAME]" at bounding box center [70, 95] width 73 height 8
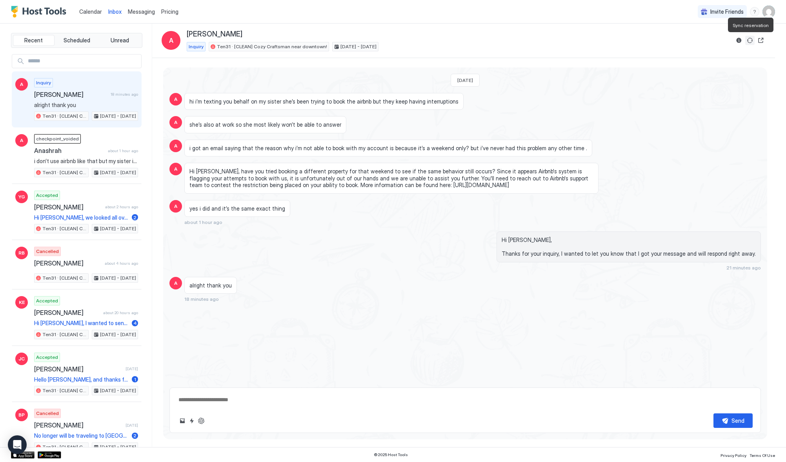
click at [749, 43] on button "Sync reservation" at bounding box center [749, 40] width 9 height 9
click at [85, 45] on button "Scheduled" at bounding box center [77, 40] width 42 height 11
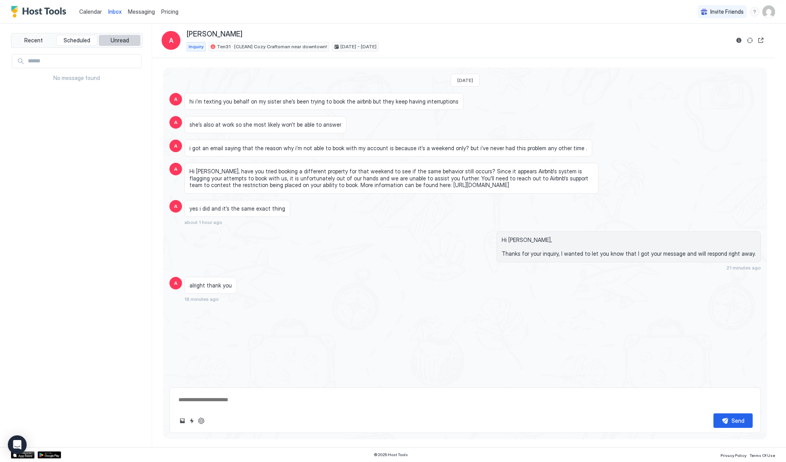
click at [120, 40] on span "Unread" at bounding box center [120, 40] width 18 height 7
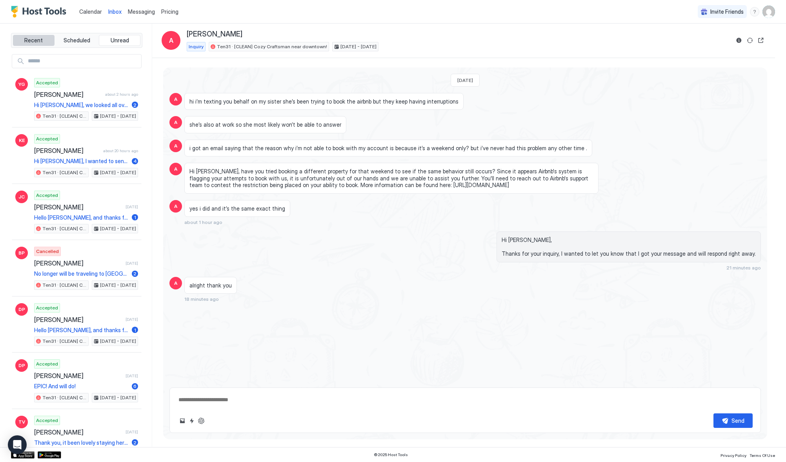
click at [27, 44] on span "Recent" at bounding box center [33, 40] width 18 height 7
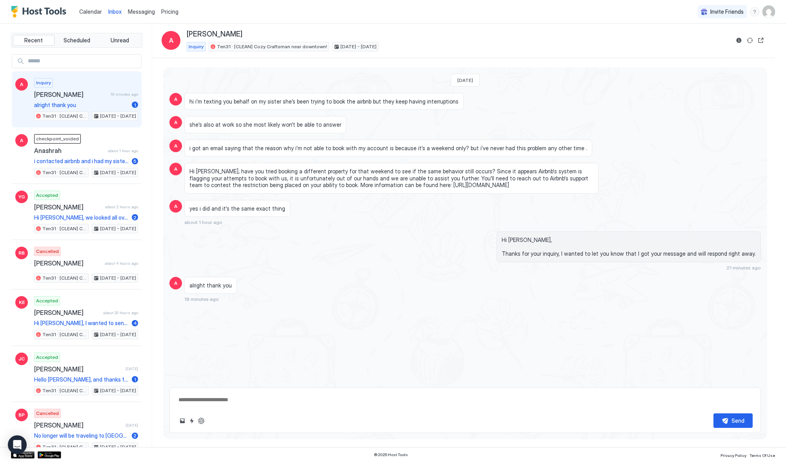
type textarea "*"
click at [132, 10] on span "Messaging" at bounding box center [141, 11] width 27 height 7
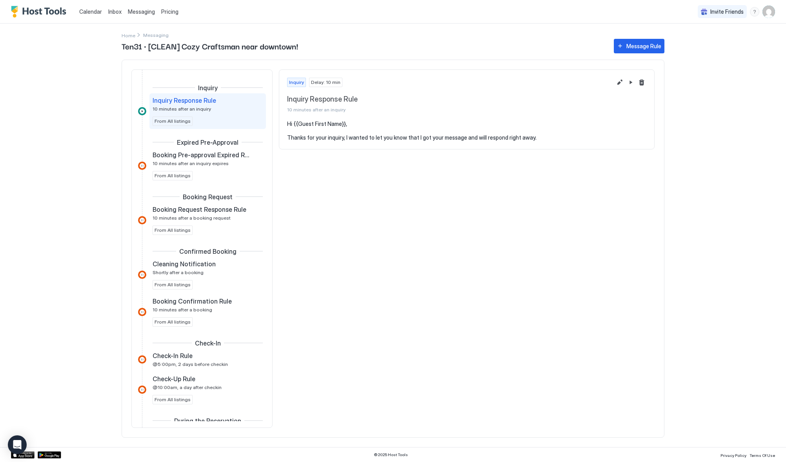
click at [162, 8] on span "Pricing" at bounding box center [169, 11] width 17 height 7
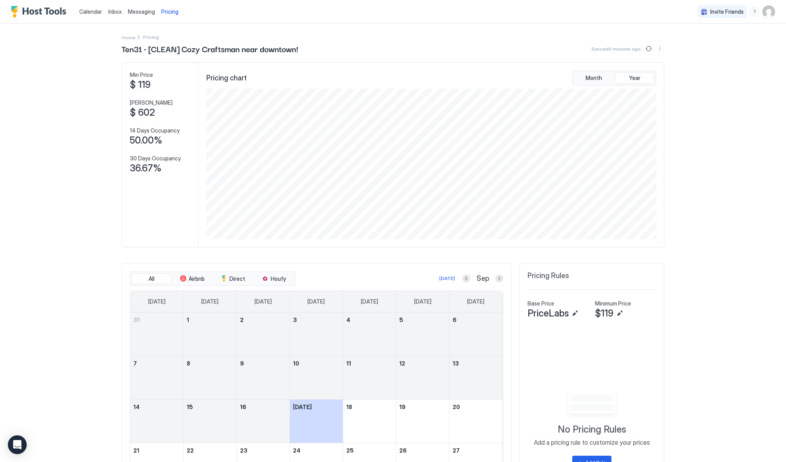
scroll to position [151, 451]
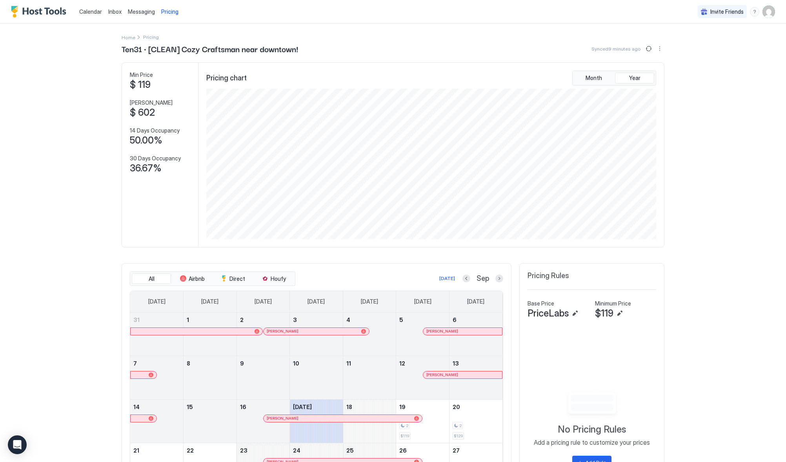
click at [97, 13] on span "Calendar" at bounding box center [90, 11] width 23 height 7
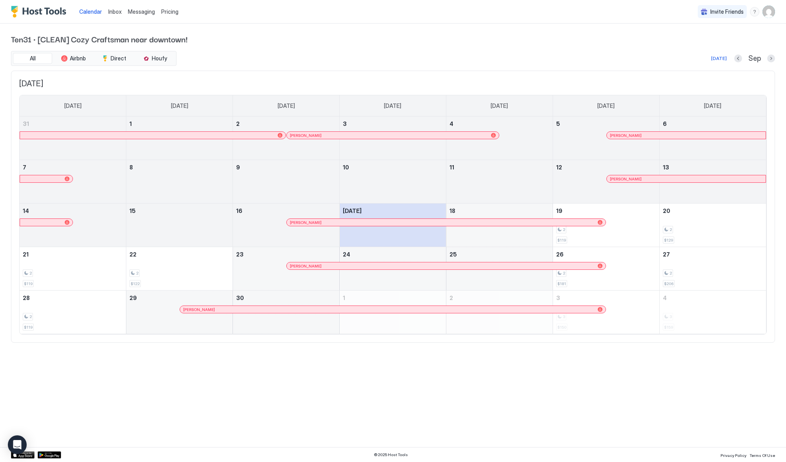
click at [164, 9] on span "Pricing" at bounding box center [169, 11] width 17 height 7
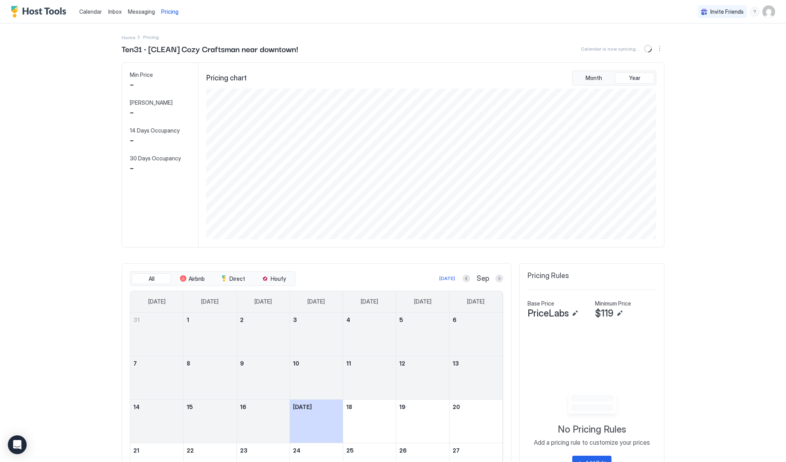
scroll to position [151, 451]
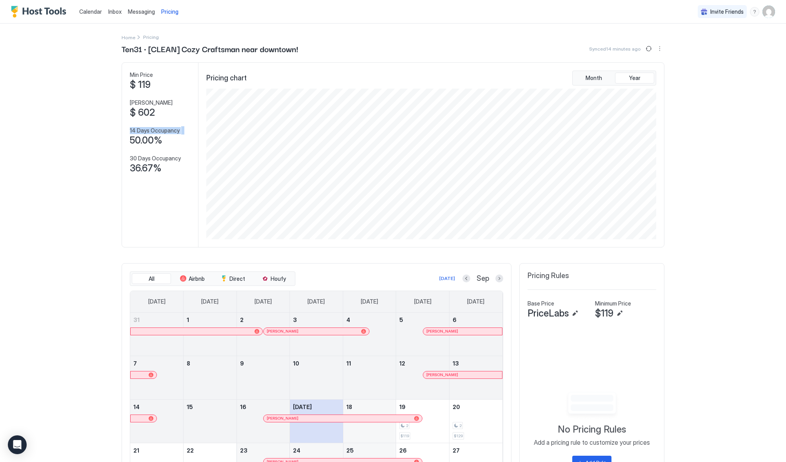
click at [65, 134] on div "Calendar Inbox Messaging Pricing Invite Friends GH Home Pricing Ten31 · [CLEAN]…" at bounding box center [393, 231] width 786 height 462
click at [674, 196] on div "Calendar Inbox Messaging Pricing Invite Friends GH Home Pricing Ten31 · [CLEAN]…" at bounding box center [393, 231] width 786 height 462
click at [594, 72] on div "Month Year" at bounding box center [614, 78] width 84 height 15
click at [598, 69] on div "Pricing chart Month Year" at bounding box center [430, 155] width 465 height 184
click at [596, 74] on button "Month" at bounding box center [593, 78] width 39 height 11
